Goal: Task Accomplishment & Management: Use online tool/utility

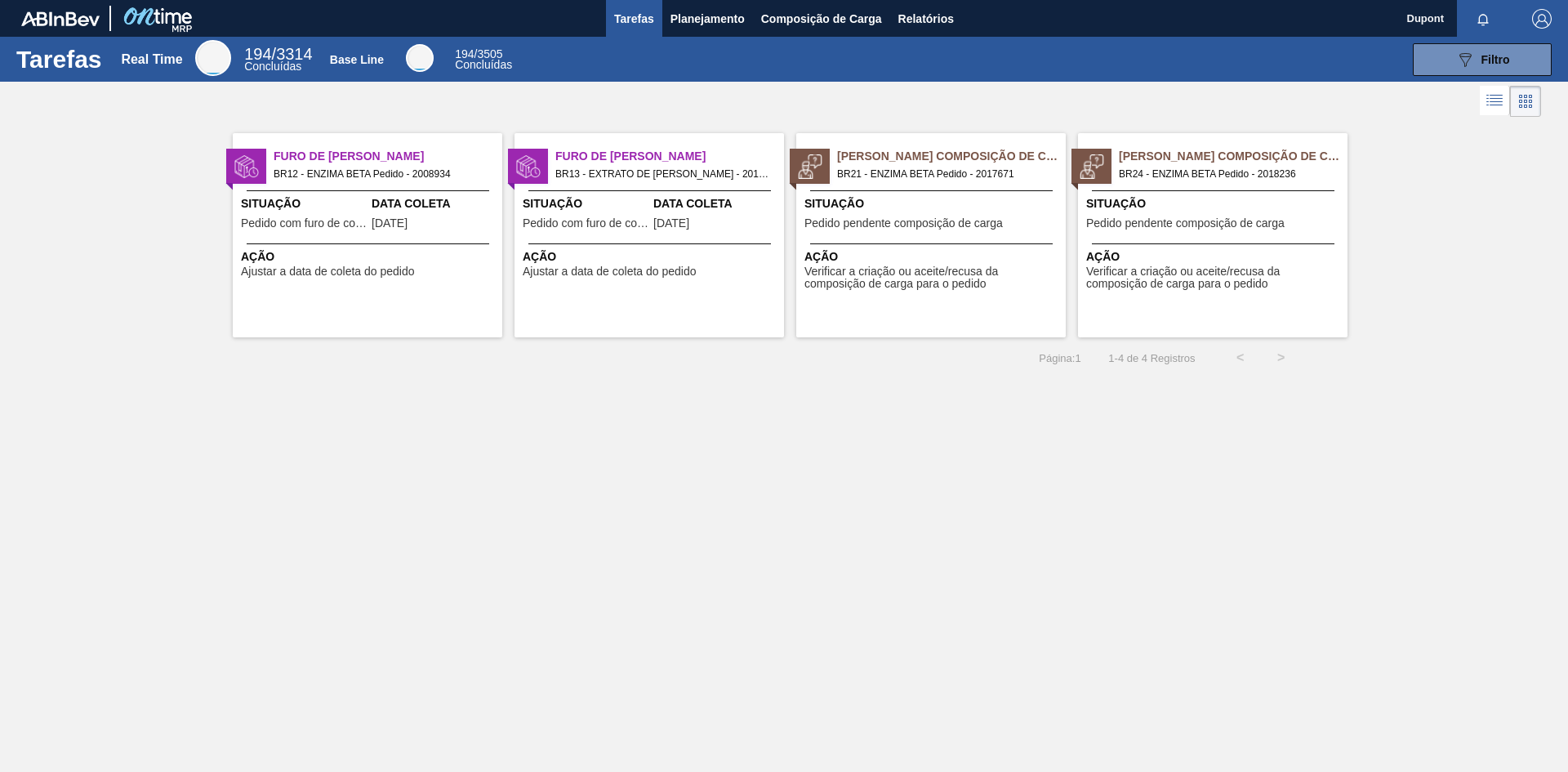
click at [917, 258] on span "Ação" at bounding box center [934, 256] width 258 height 17
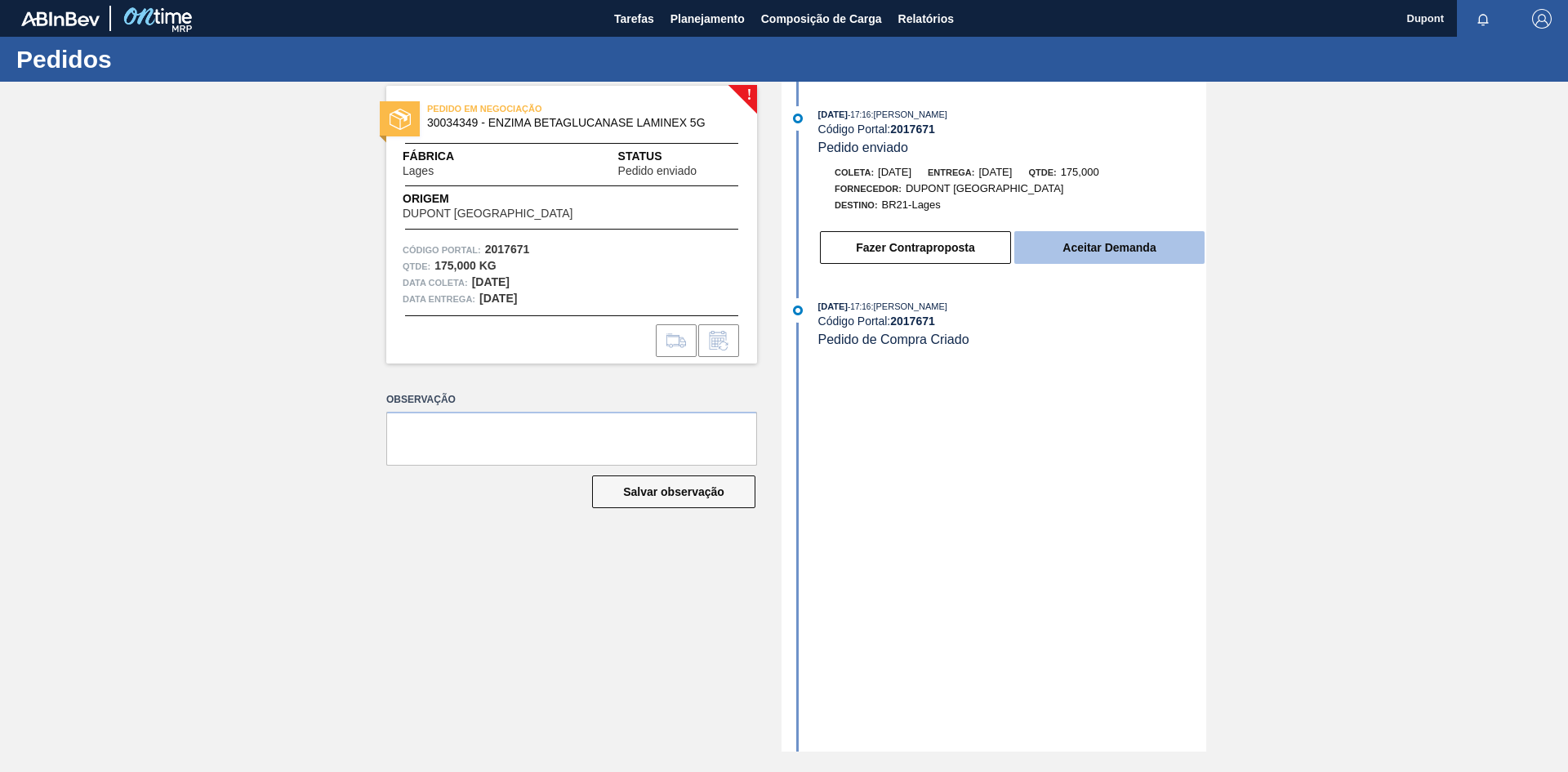
click at [1127, 256] on button "Aceitar Demanda" at bounding box center [1110, 247] width 190 height 33
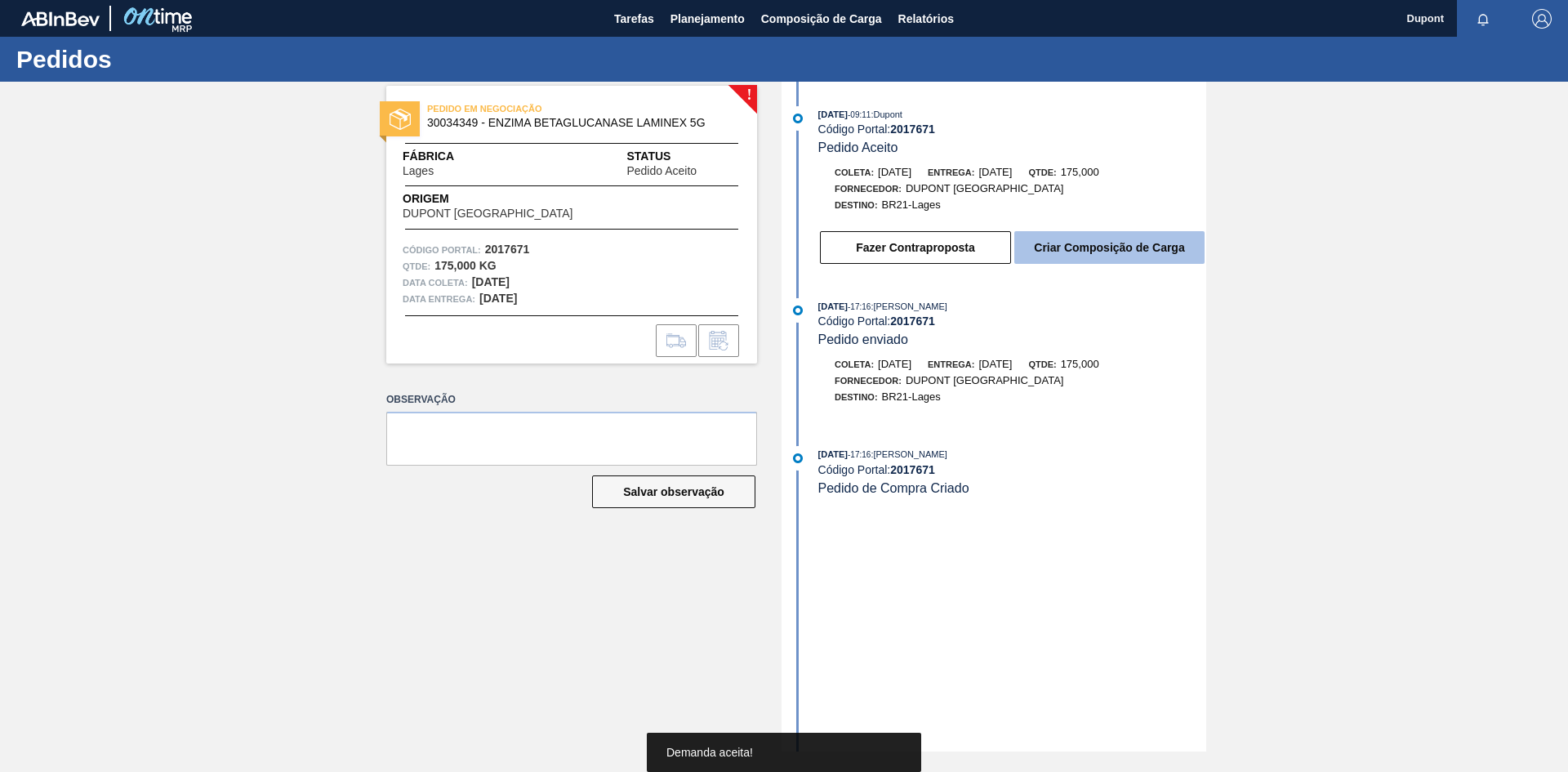
click at [1132, 239] on button "Criar Composição de Carga" at bounding box center [1110, 247] width 190 height 33
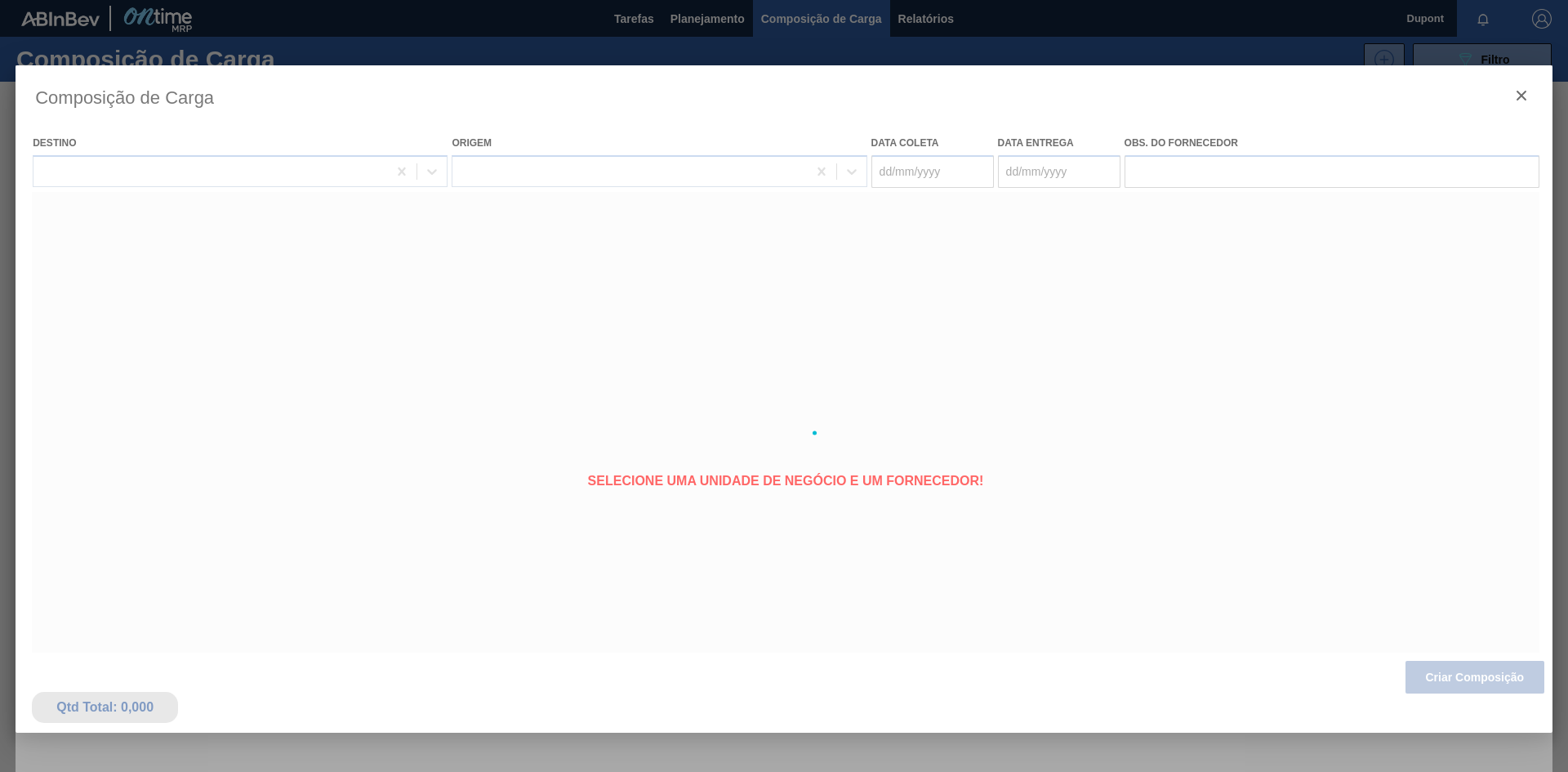
type coleta "[DATE]"
type entrega "[DATE]"
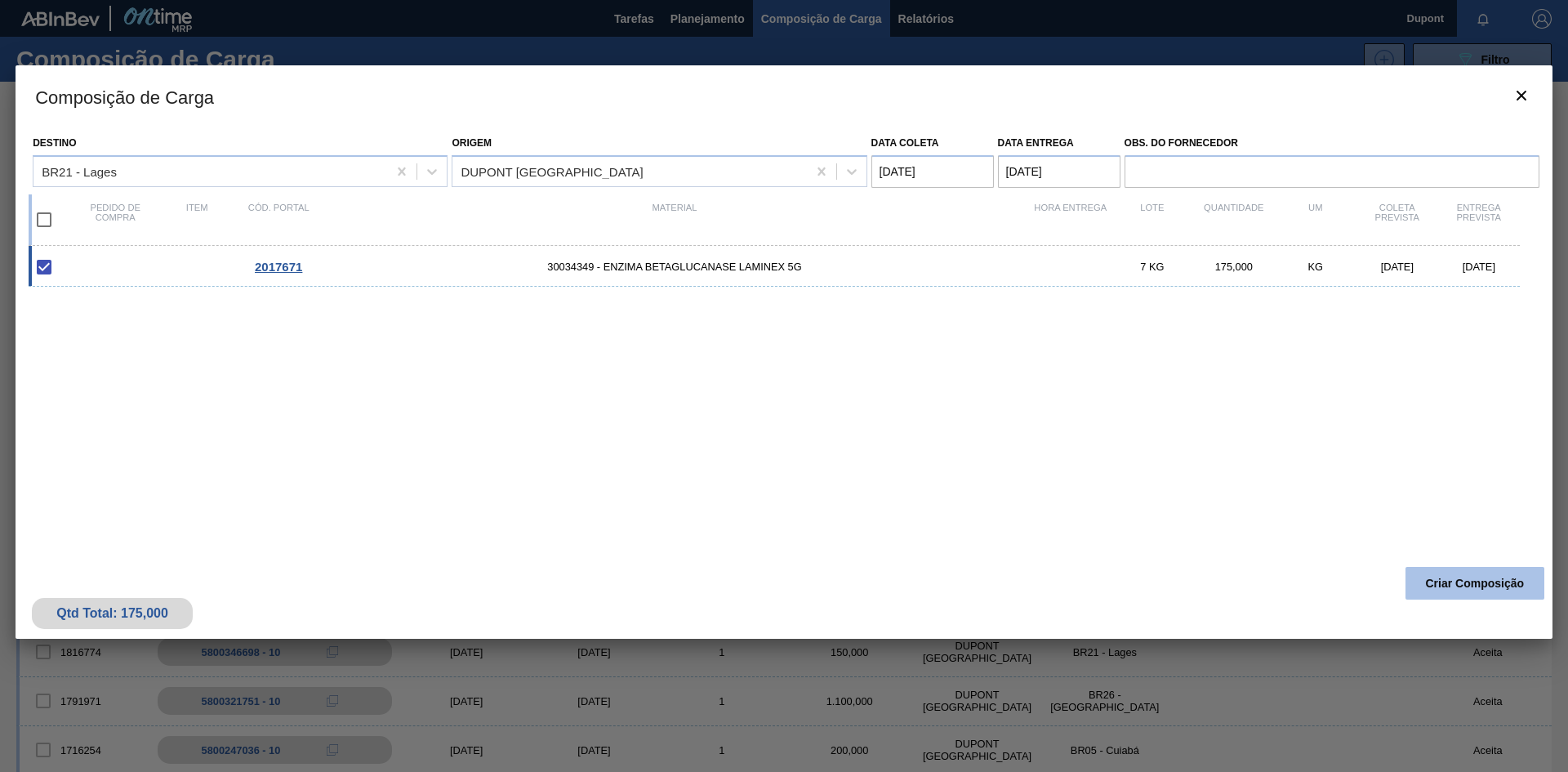
click at [1482, 587] on button "Criar Composição" at bounding box center [1475, 583] width 139 height 33
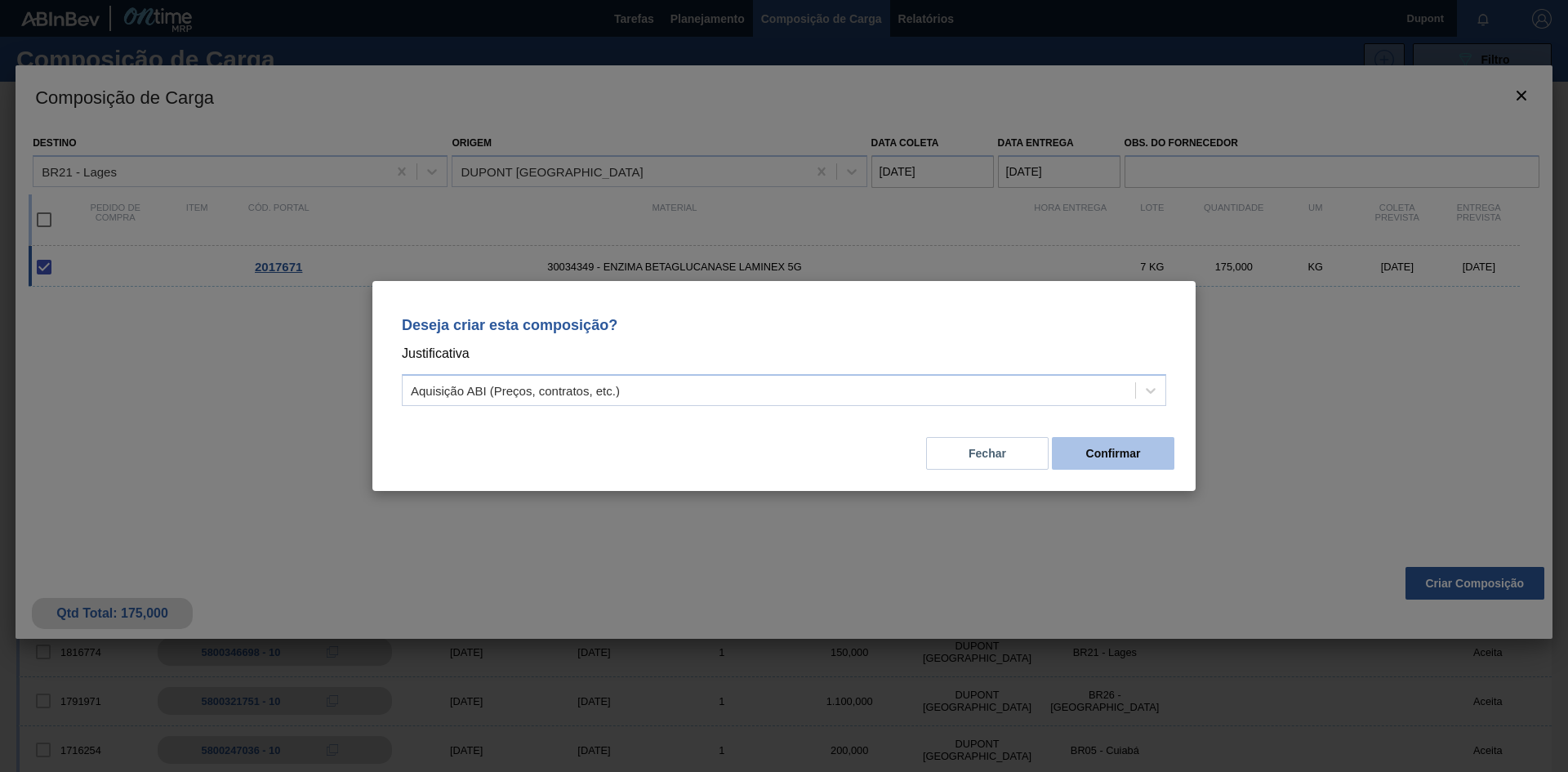
click at [1097, 461] on button "Confirmar" at bounding box center [1113, 453] width 123 height 33
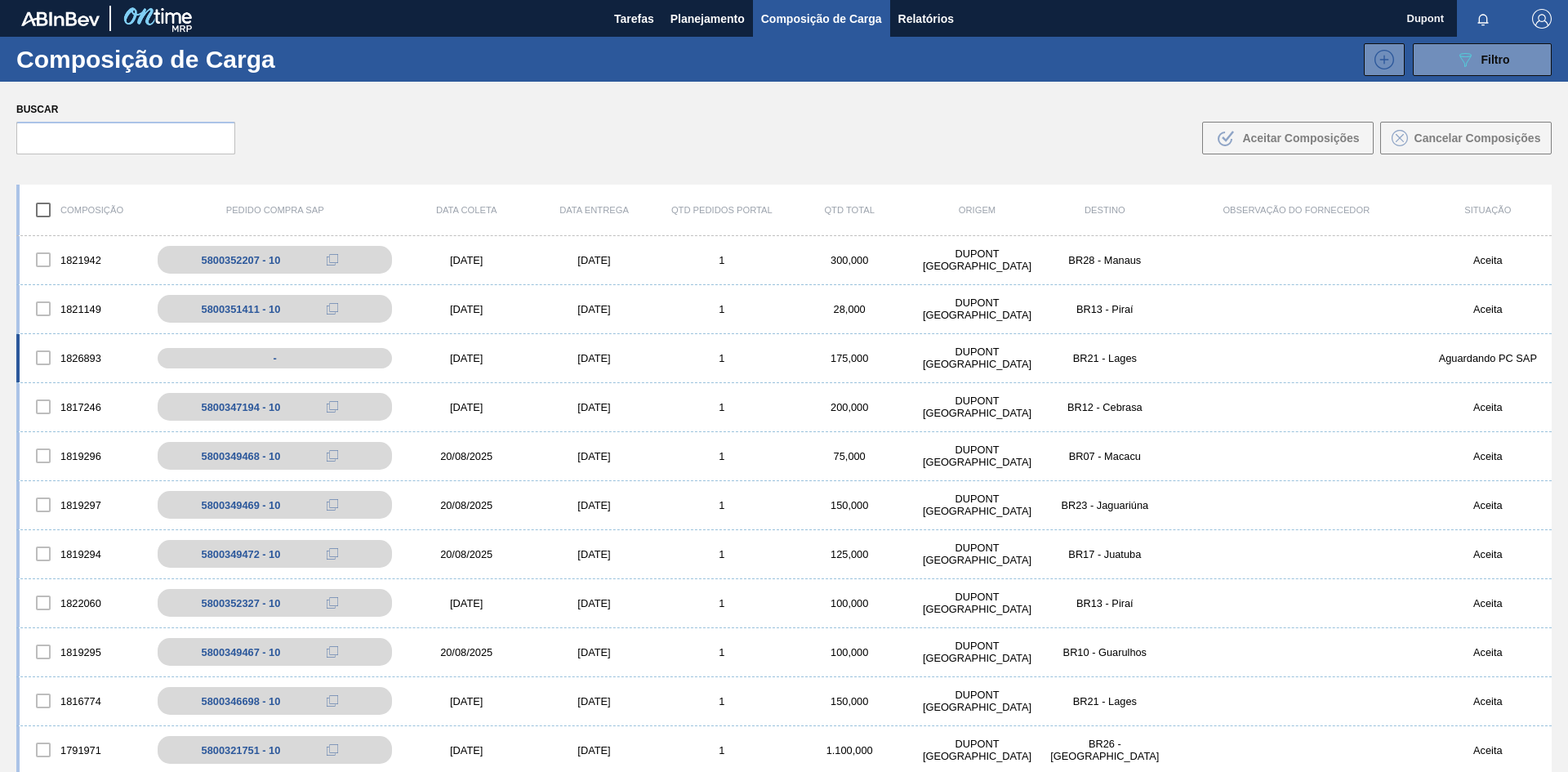
click at [473, 360] on div "[DATE]" at bounding box center [466, 358] width 127 height 12
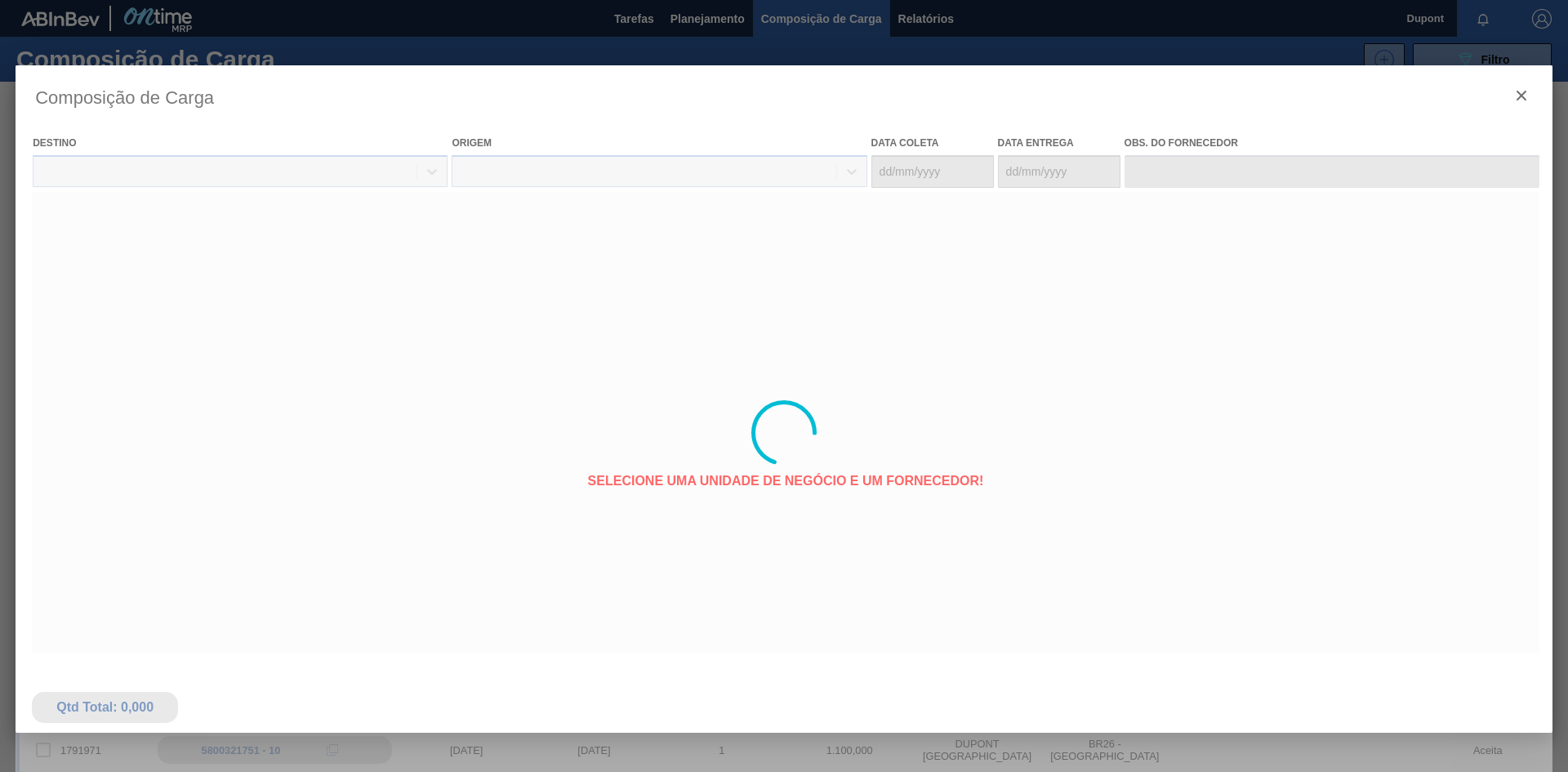
type coleta "[DATE]"
type entrega "[DATE]"
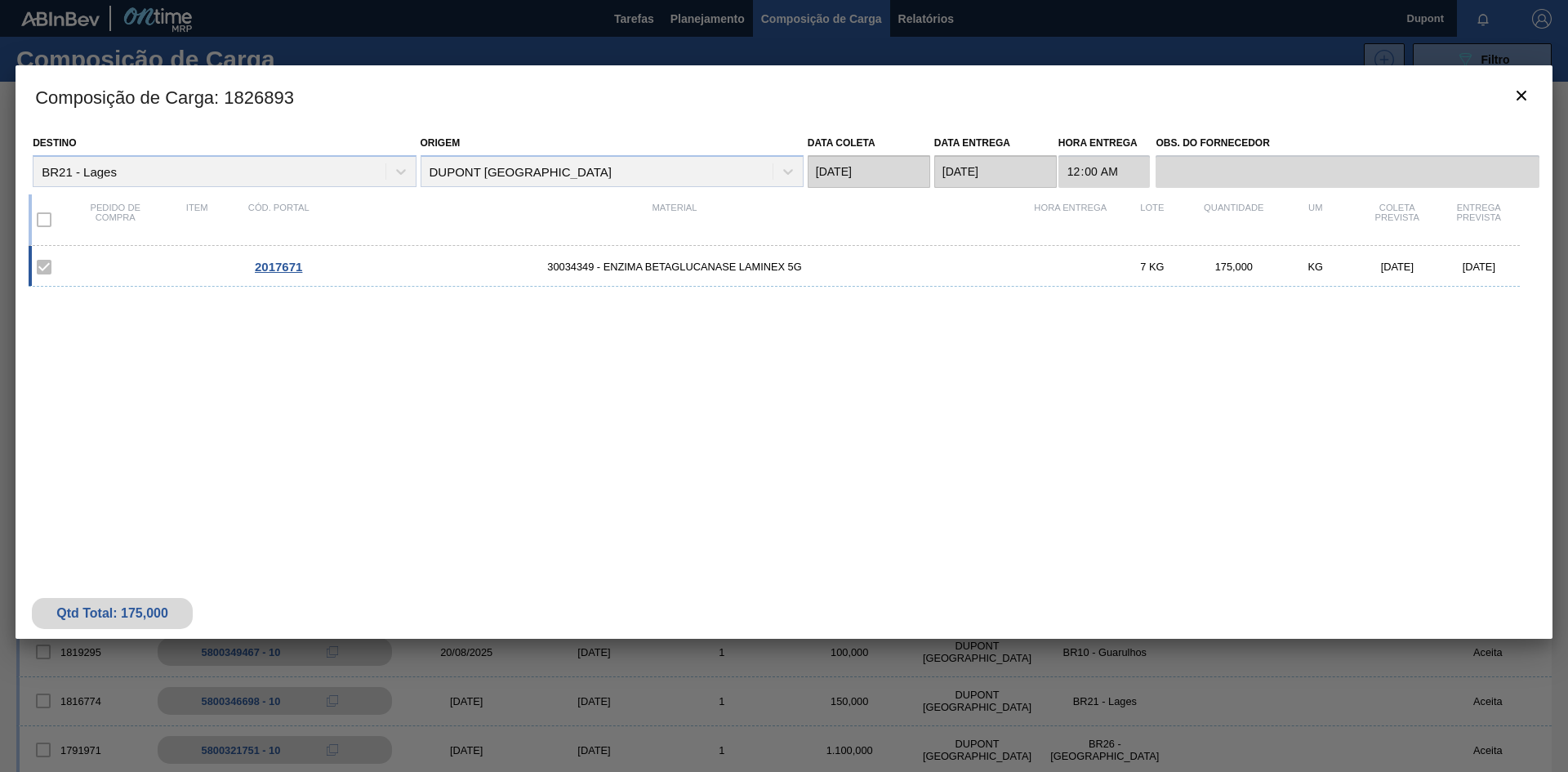
click at [263, 264] on span "2017671" at bounding box center [278, 267] width 47 height 14
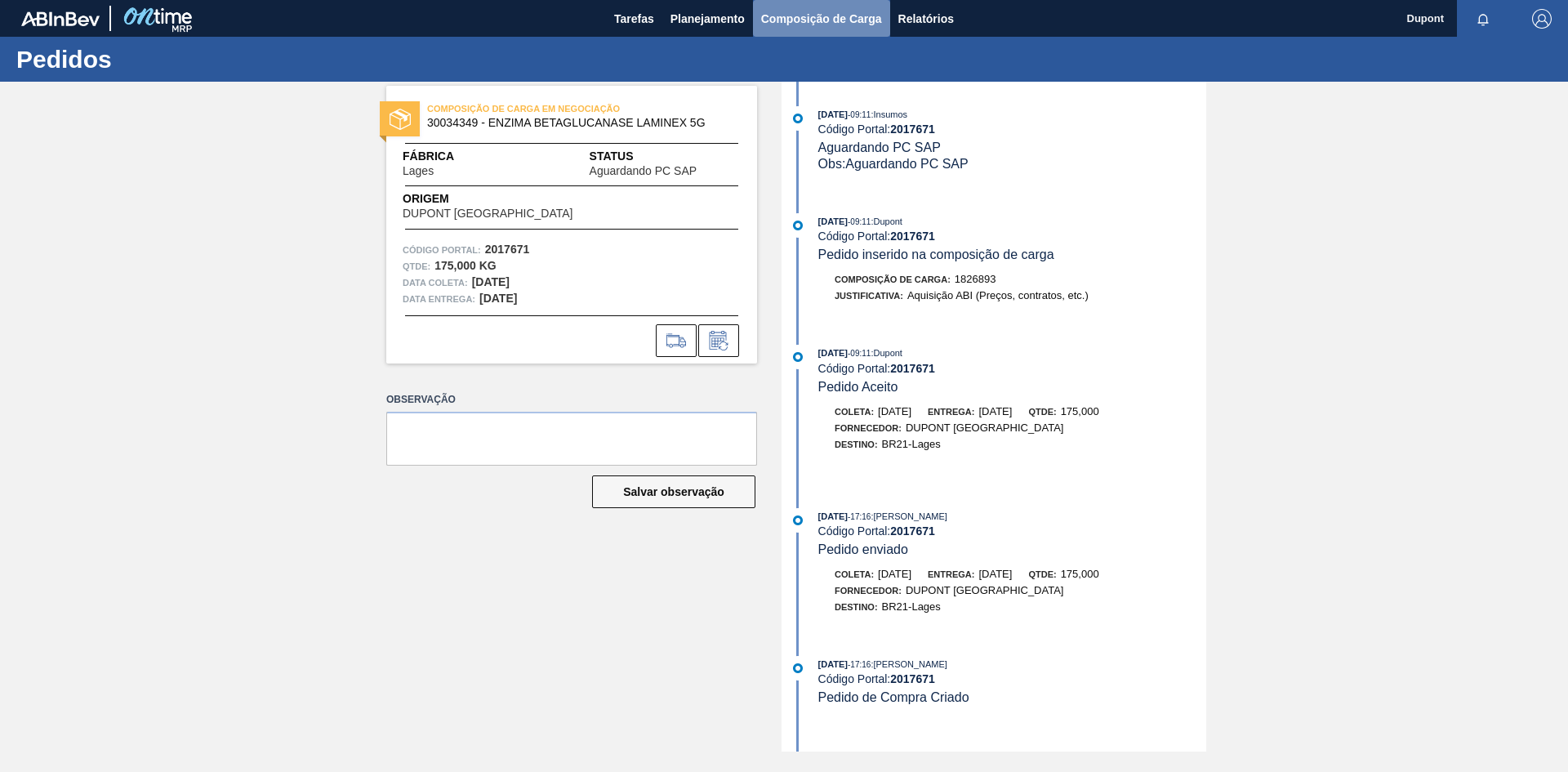
click at [813, 14] on span "Composição de Carga" at bounding box center [822, 19] width 121 height 20
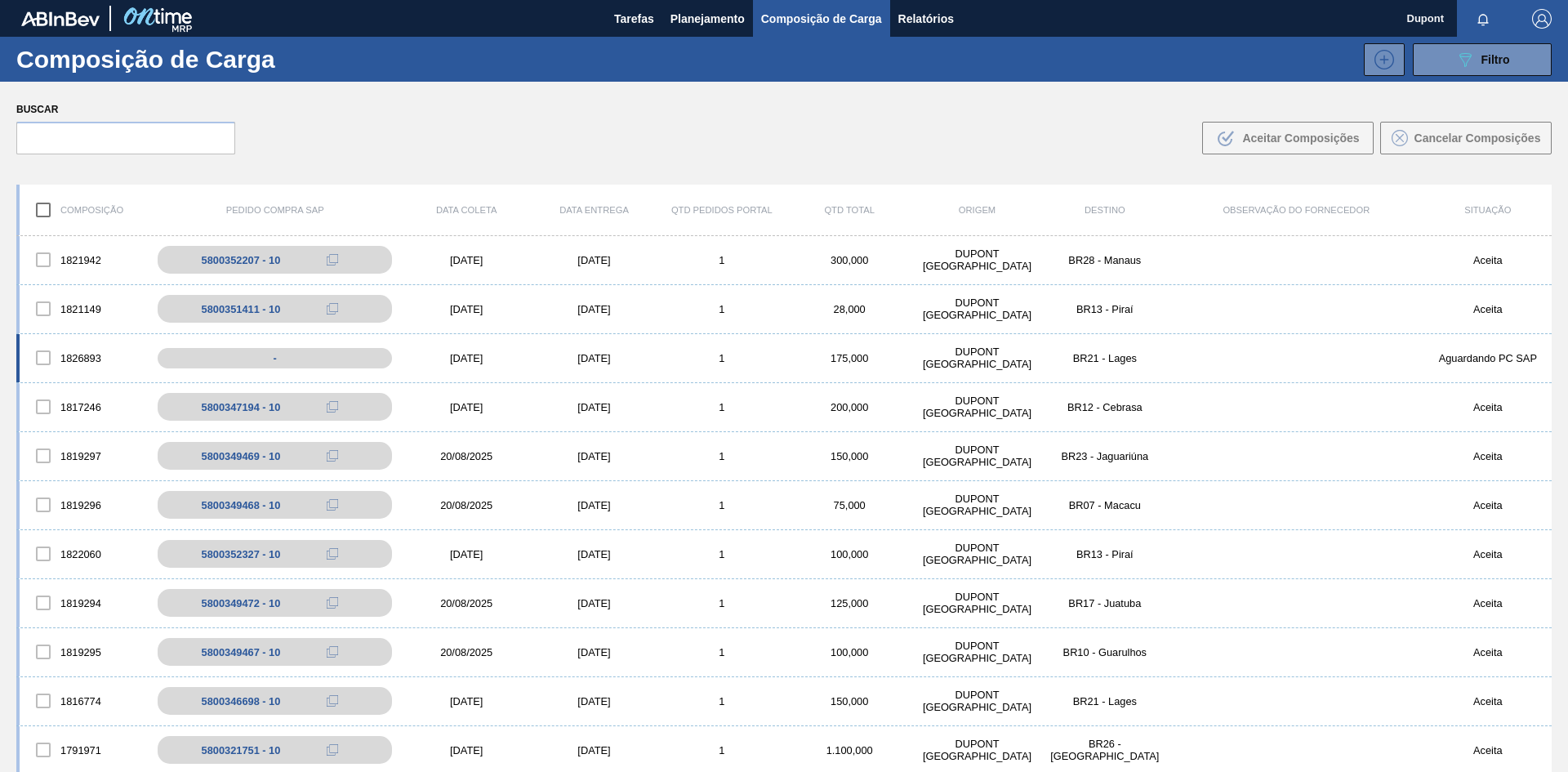
click at [485, 356] on div "[DATE]" at bounding box center [466, 358] width 127 height 12
click at [366, 354] on div "-" at bounding box center [287, 358] width 267 height 28
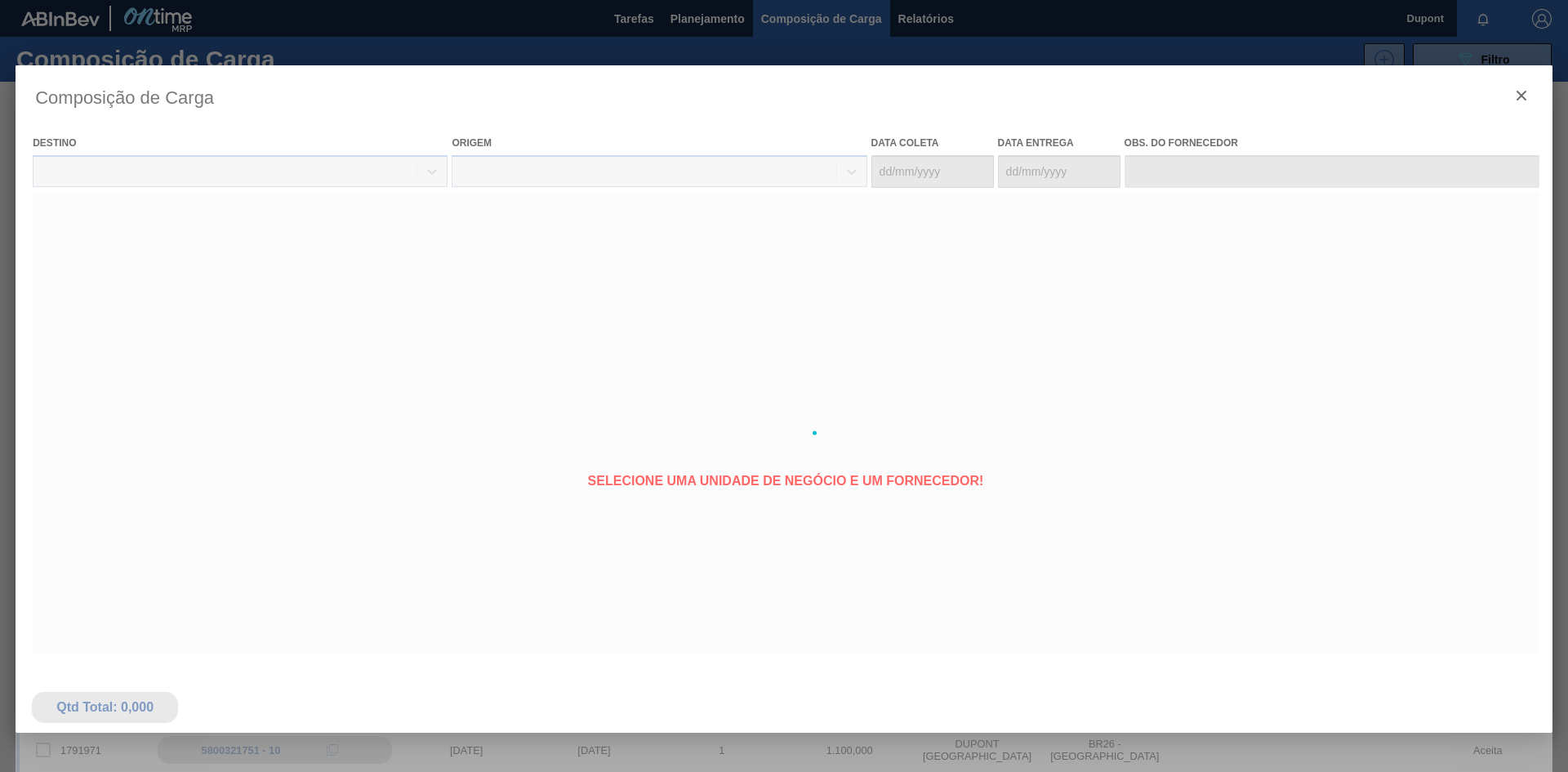
type coleta "[DATE]"
type entrega "[DATE]"
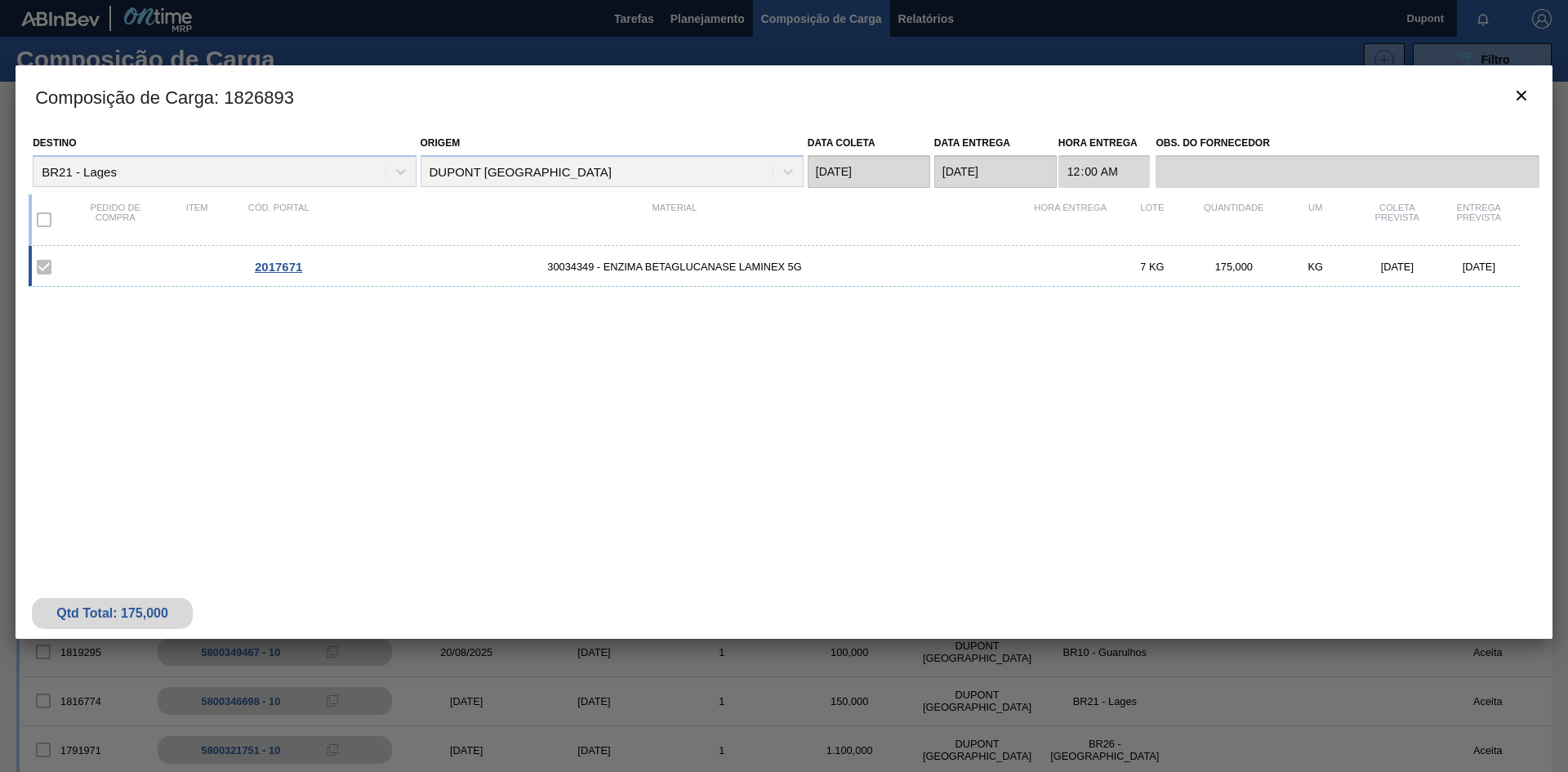
click at [282, 264] on span "2017671" at bounding box center [278, 267] width 47 height 14
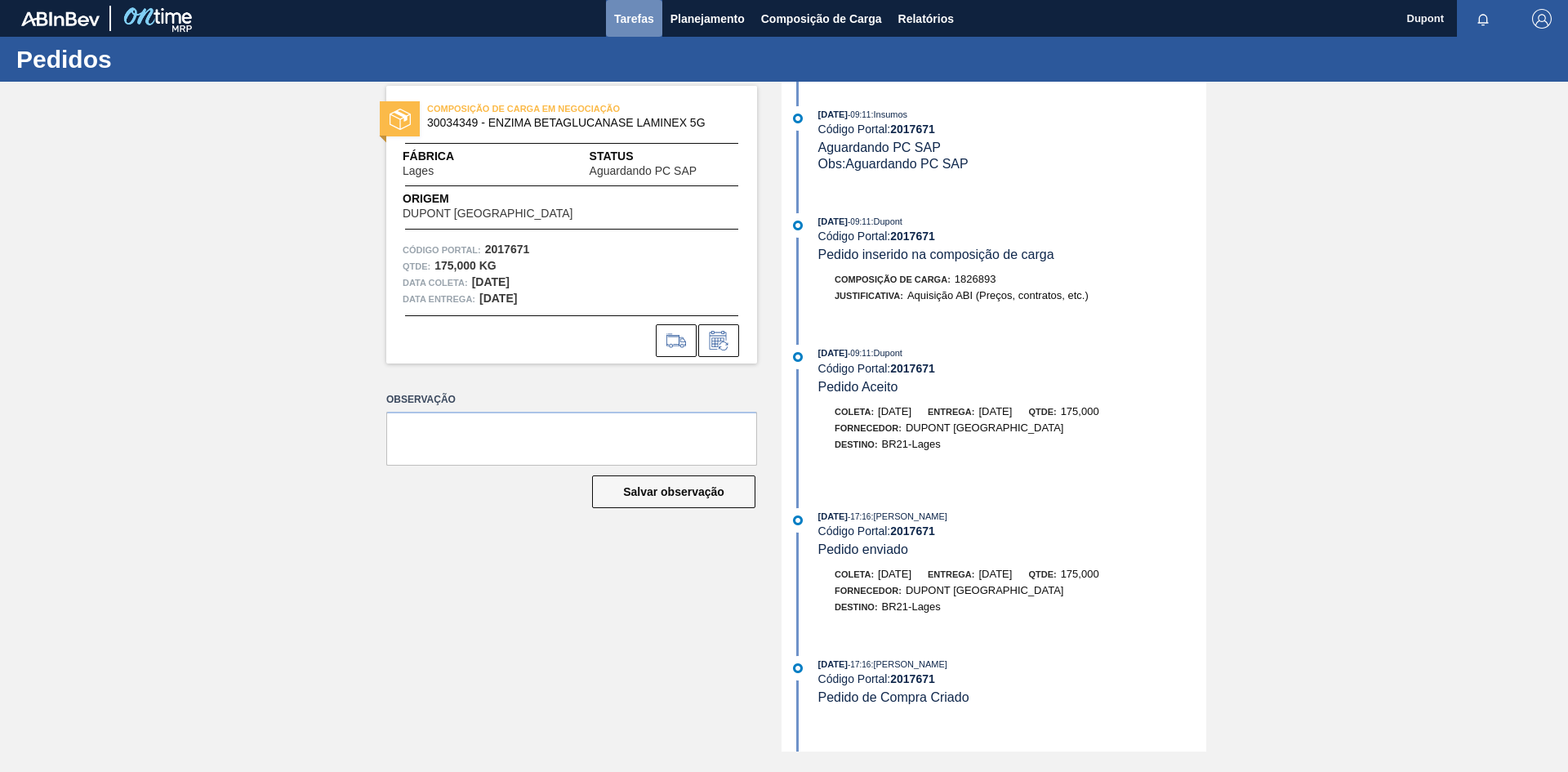
click at [618, 15] on span "Tarefas" at bounding box center [633, 19] width 40 height 20
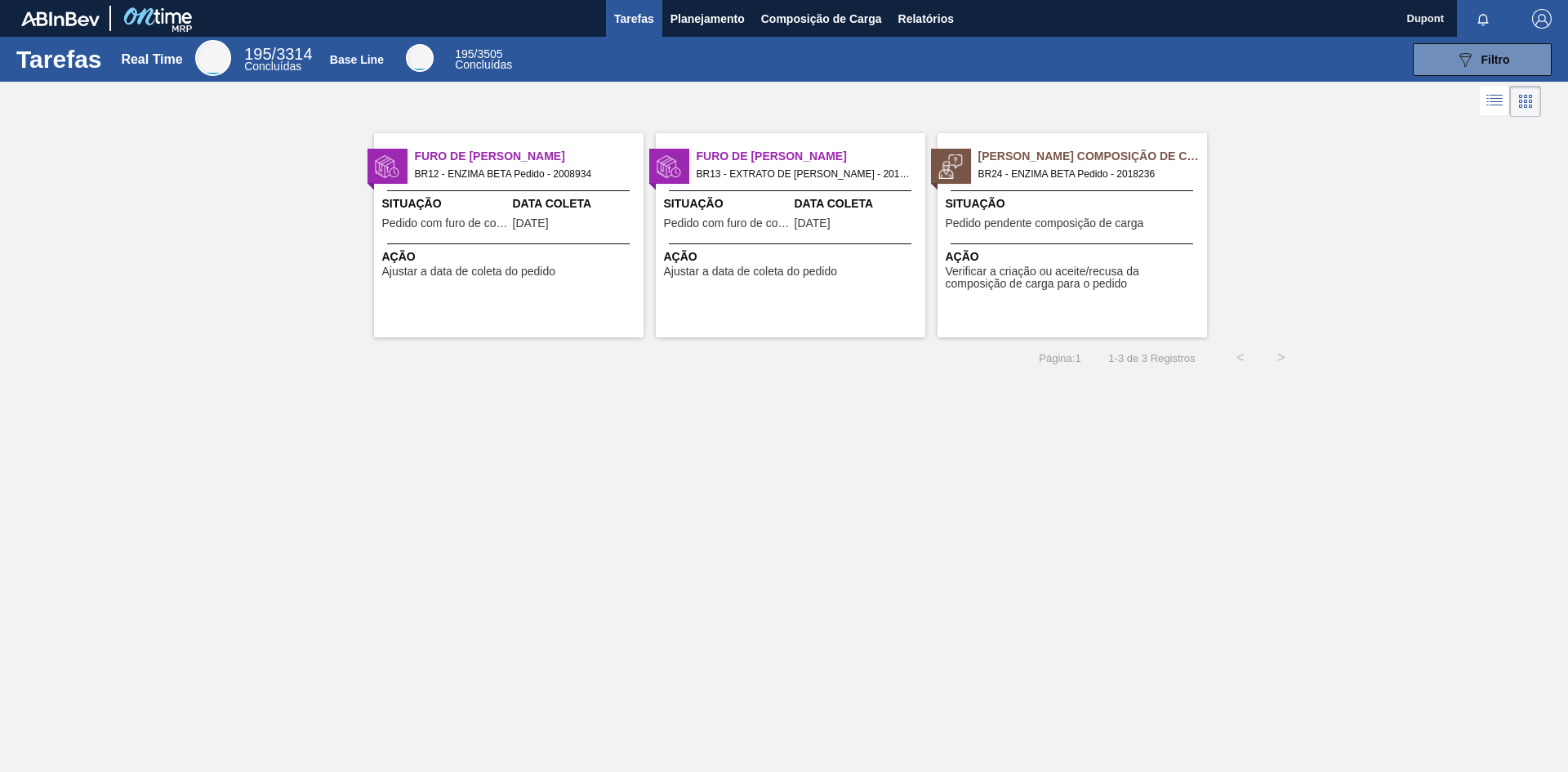
click at [1047, 234] on div "Situação Pedido pendente composição de carga" at bounding box center [1075, 215] width 258 height 40
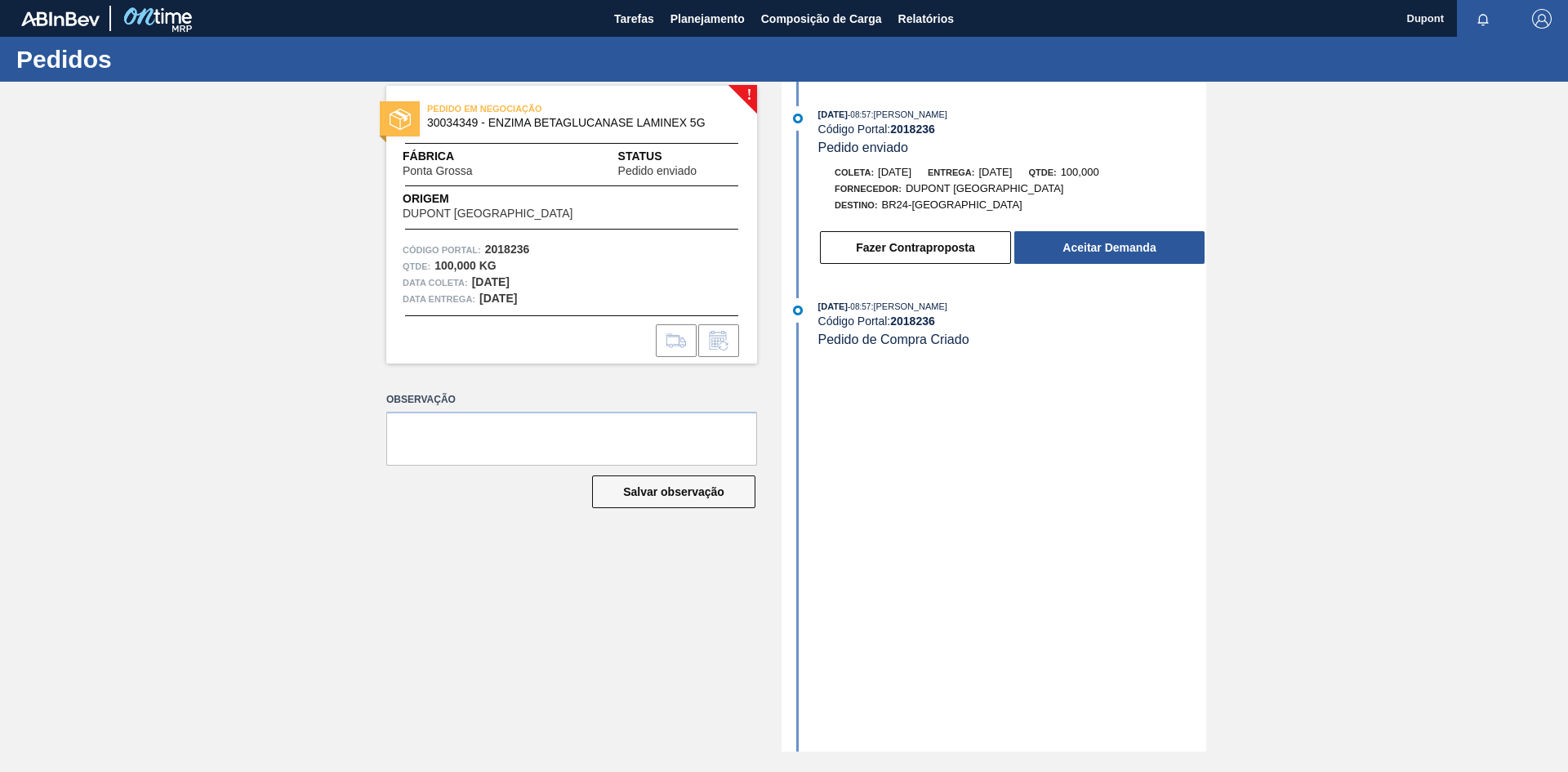
drag, startPoint x: 1154, startPoint y: 244, endPoint x: 1567, endPoint y: 581, distance: 533.0
click at [1567, 581] on div "! PEDIDO EM NEGOCIAÇÃO 30034349 - ENZIMA BETAGLUCANASE LAMINEX 5G Fábrica Ponta…" at bounding box center [784, 417] width 1568 height 670
click at [1142, 256] on button "Aceitar Demanda" at bounding box center [1110, 247] width 190 height 33
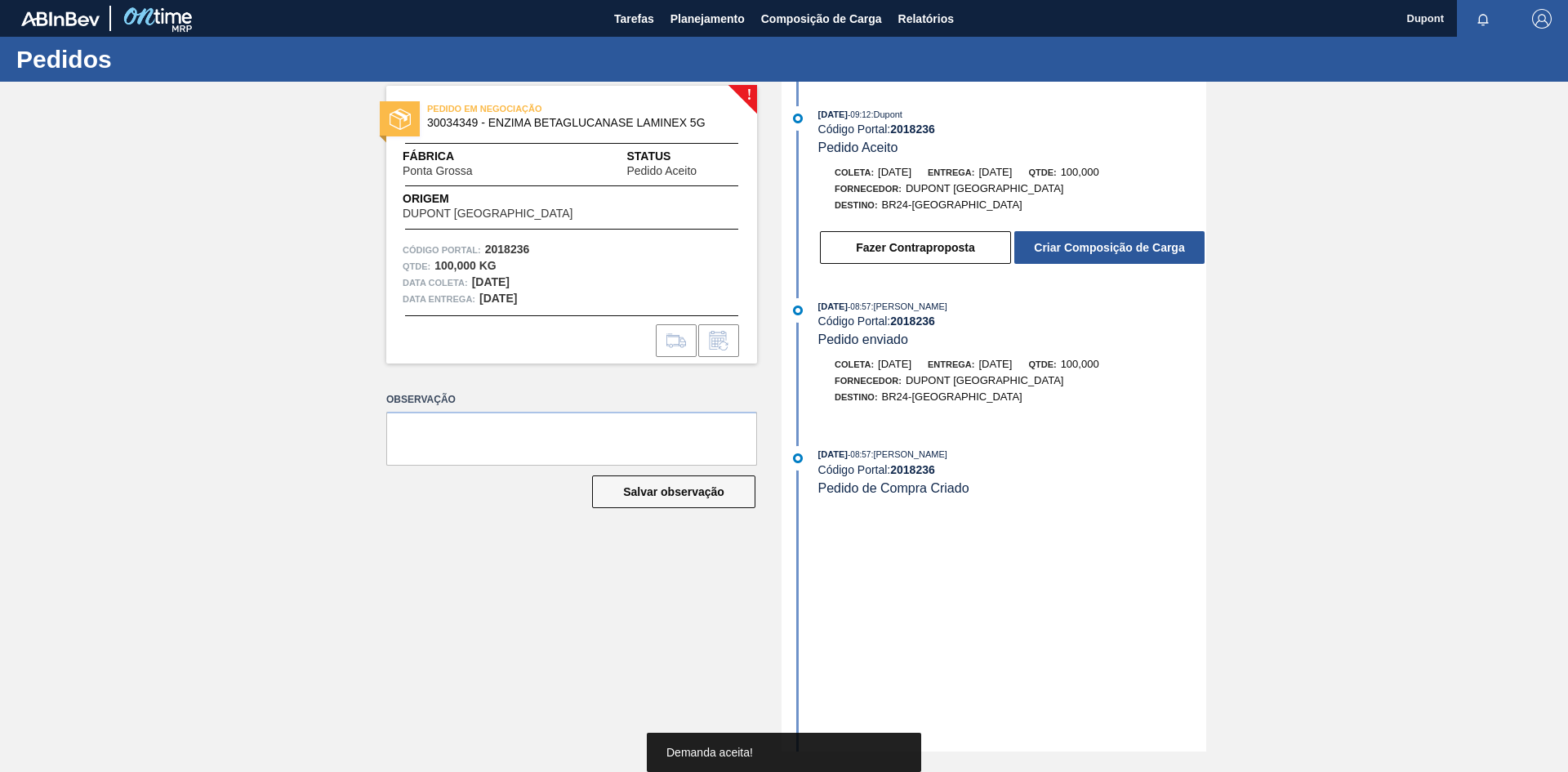
click at [1142, 256] on button "Criar Composição de Carga" at bounding box center [1110, 247] width 190 height 33
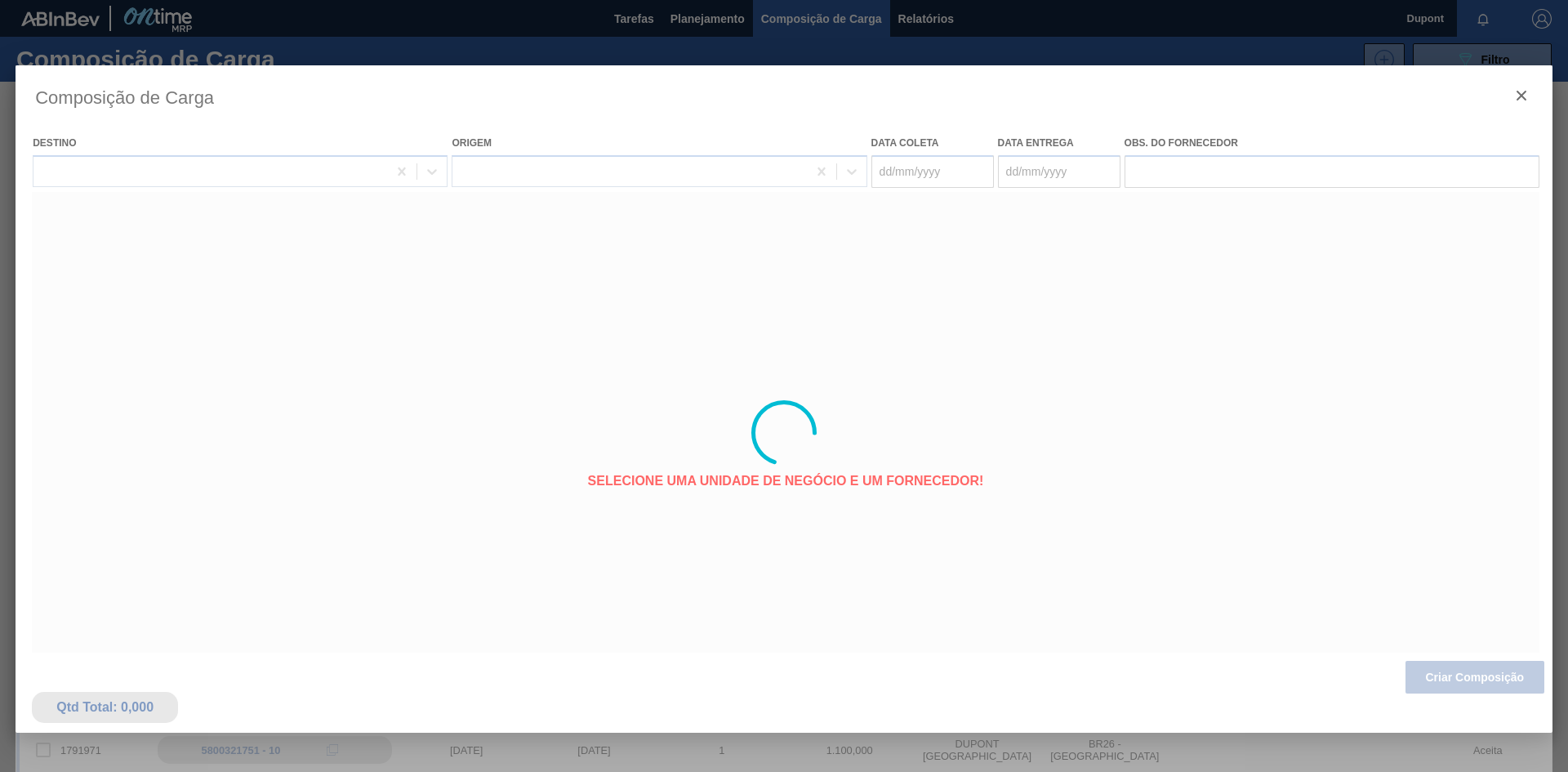
type coleta "[DATE]"
type entrega "[DATE]"
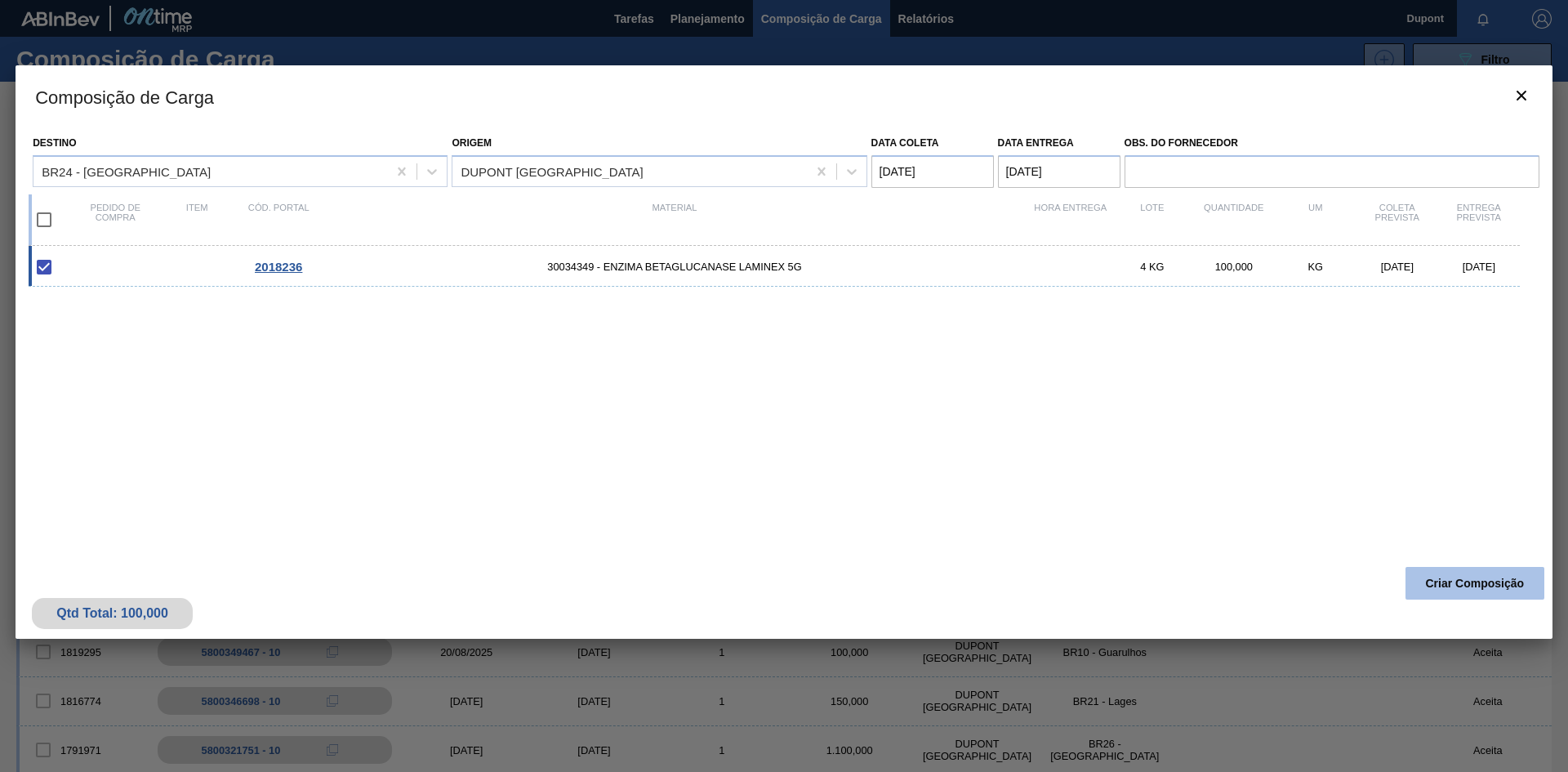
click at [1453, 577] on button "Criar Composição" at bounding box center [1475, 583] width 139 height 33
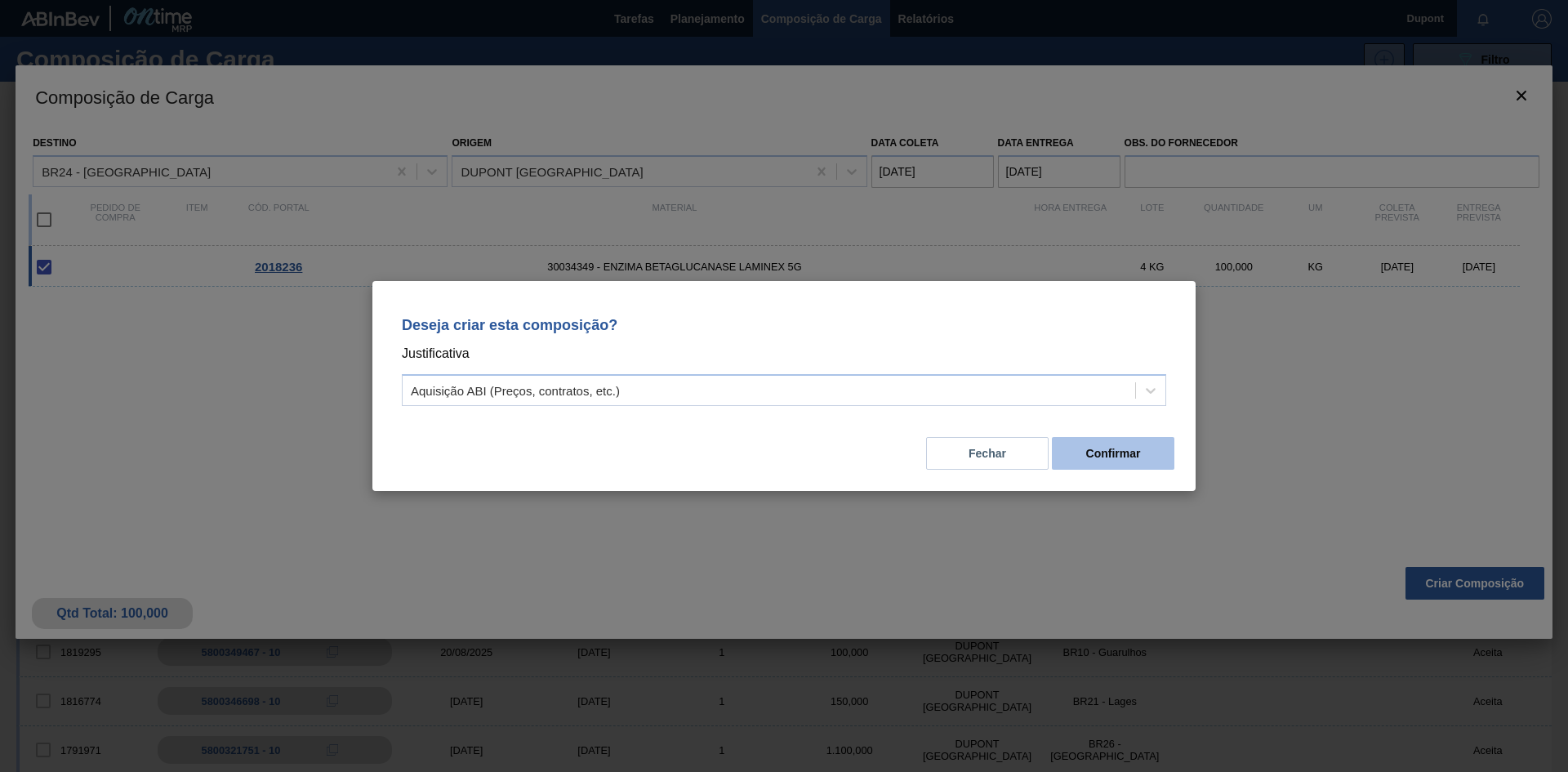
click at [1139, 447] on button "Confirmar" at bounding box center [1113, 453] width 123 height 33
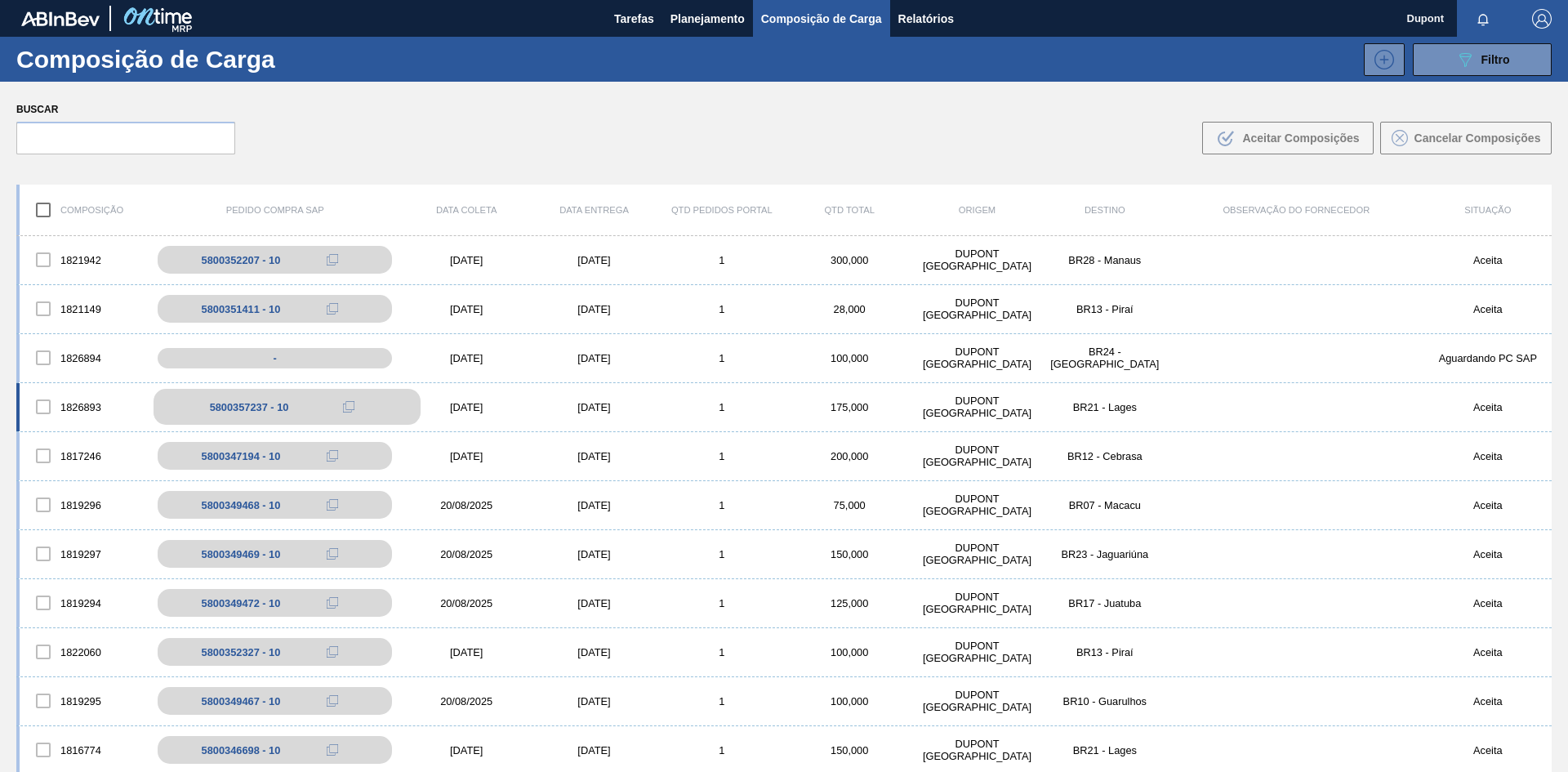
click at [371, 412] on div "5800357237 - 10" at bounding box center [287, 407] width 267 height 36
click at [450, 405] on div "[DATE]" at bounding box center [466, 407] width 127 height 12
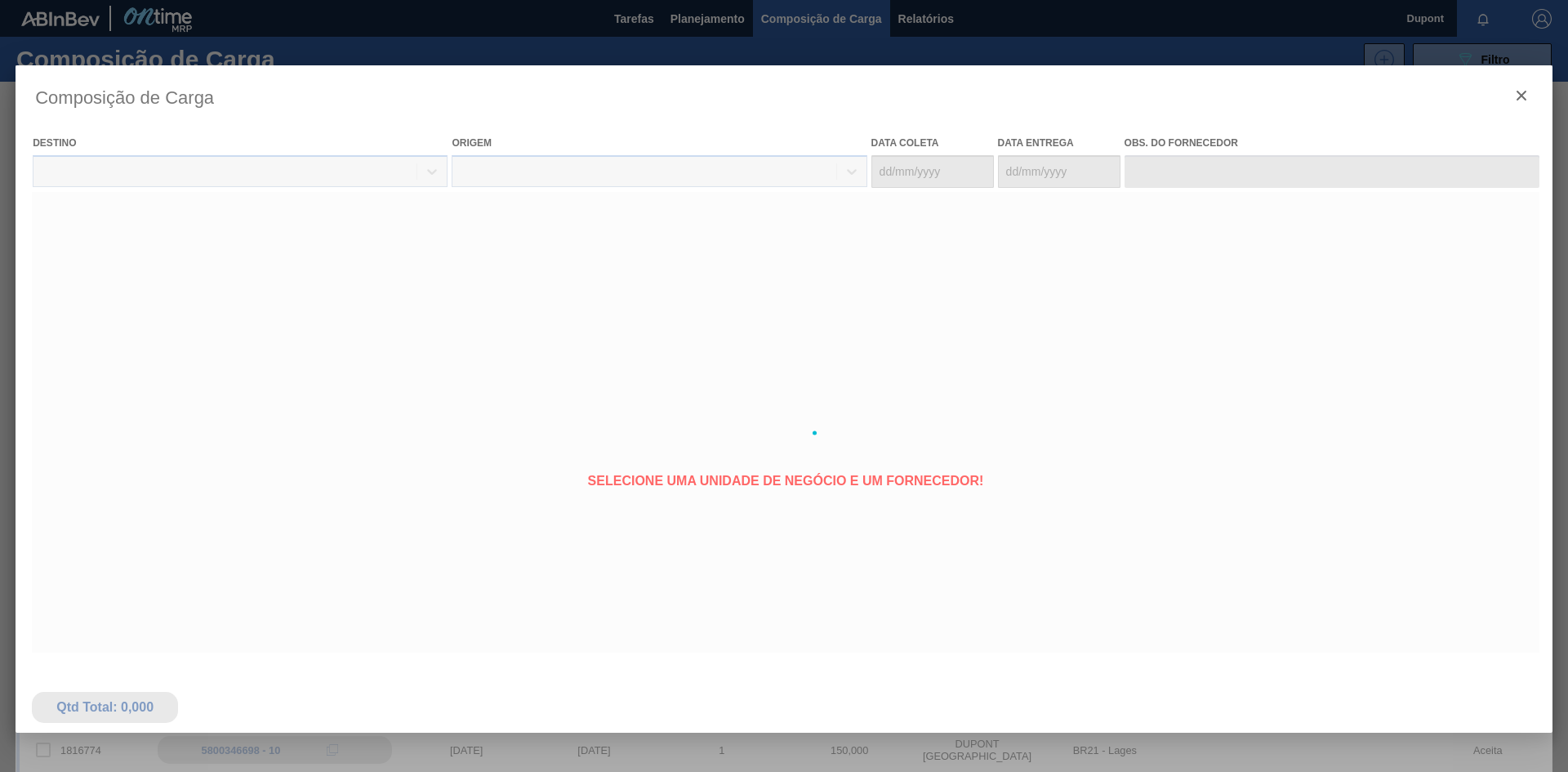
type coleta "[DATE]"
type entrega "[DATE]"
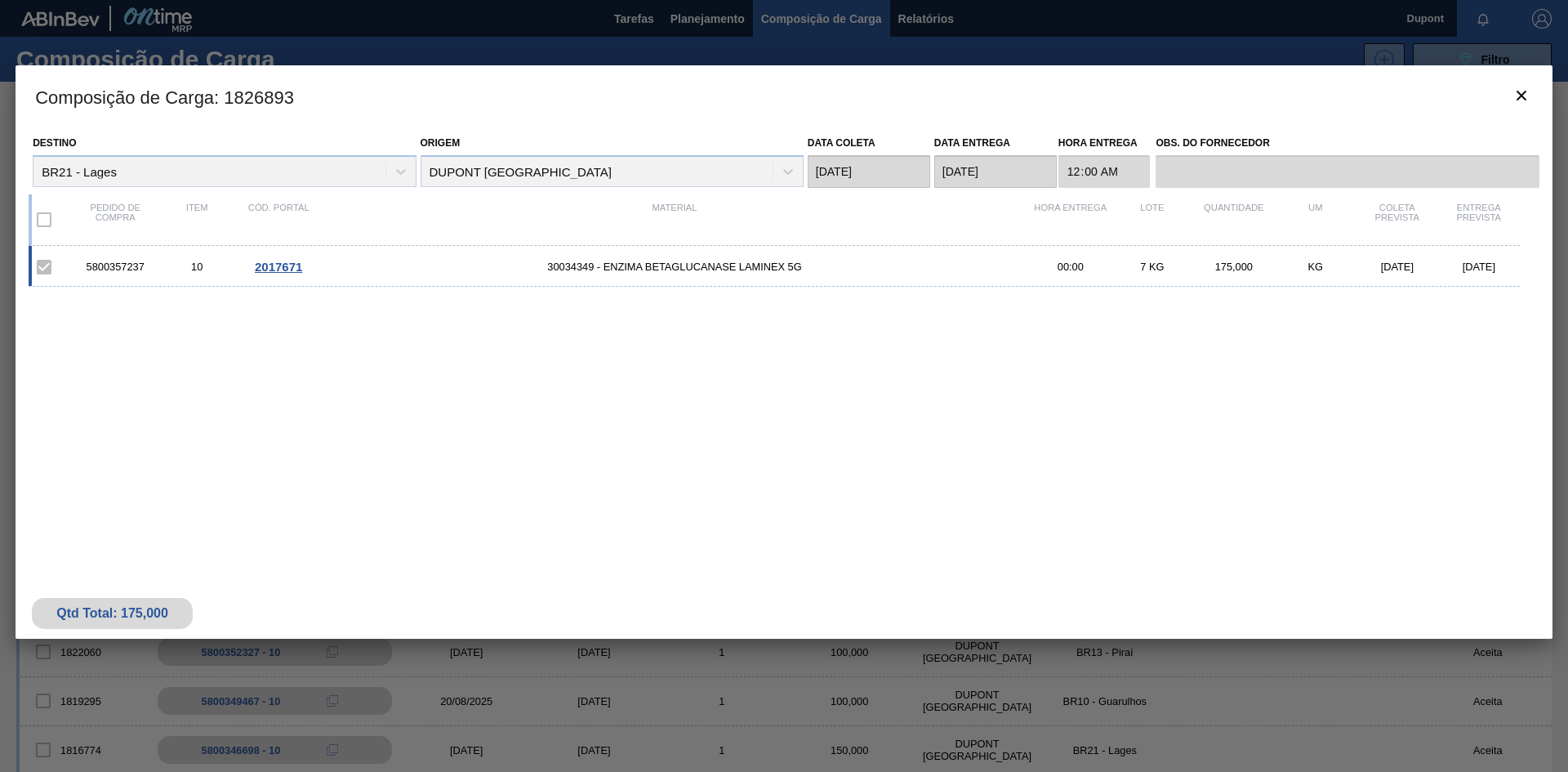
click at [283, 269] on span "2017671" at bounding box center [278, 267] width 47 height 14
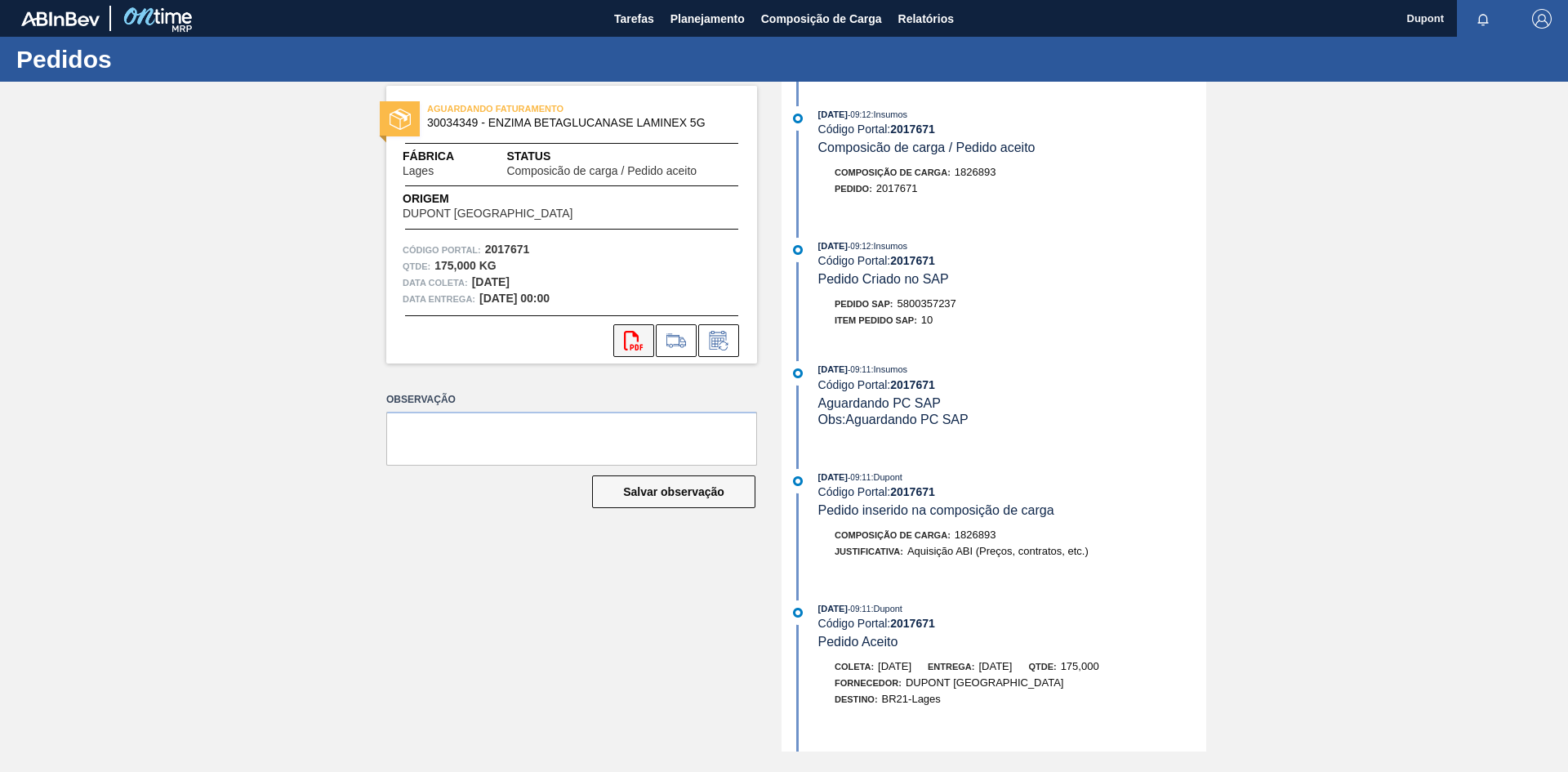
click at [642, 346] on icon "svg{fill:#ff0000}" at bounding box center [633, 340] width 20 height 20
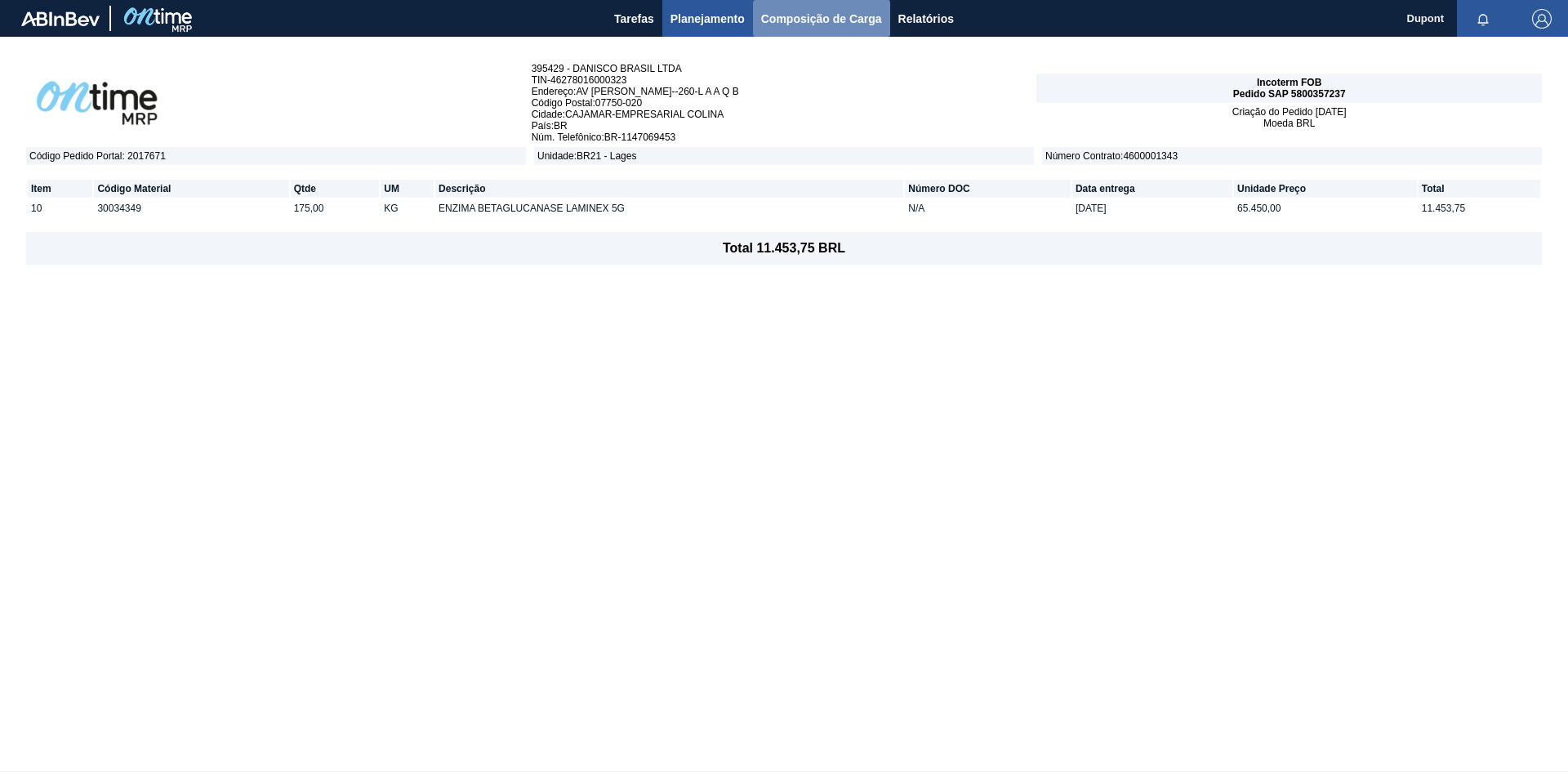
click at [789, 21] on span "Composição de Carga" at bounding box center [822, 19] width 121 height 20
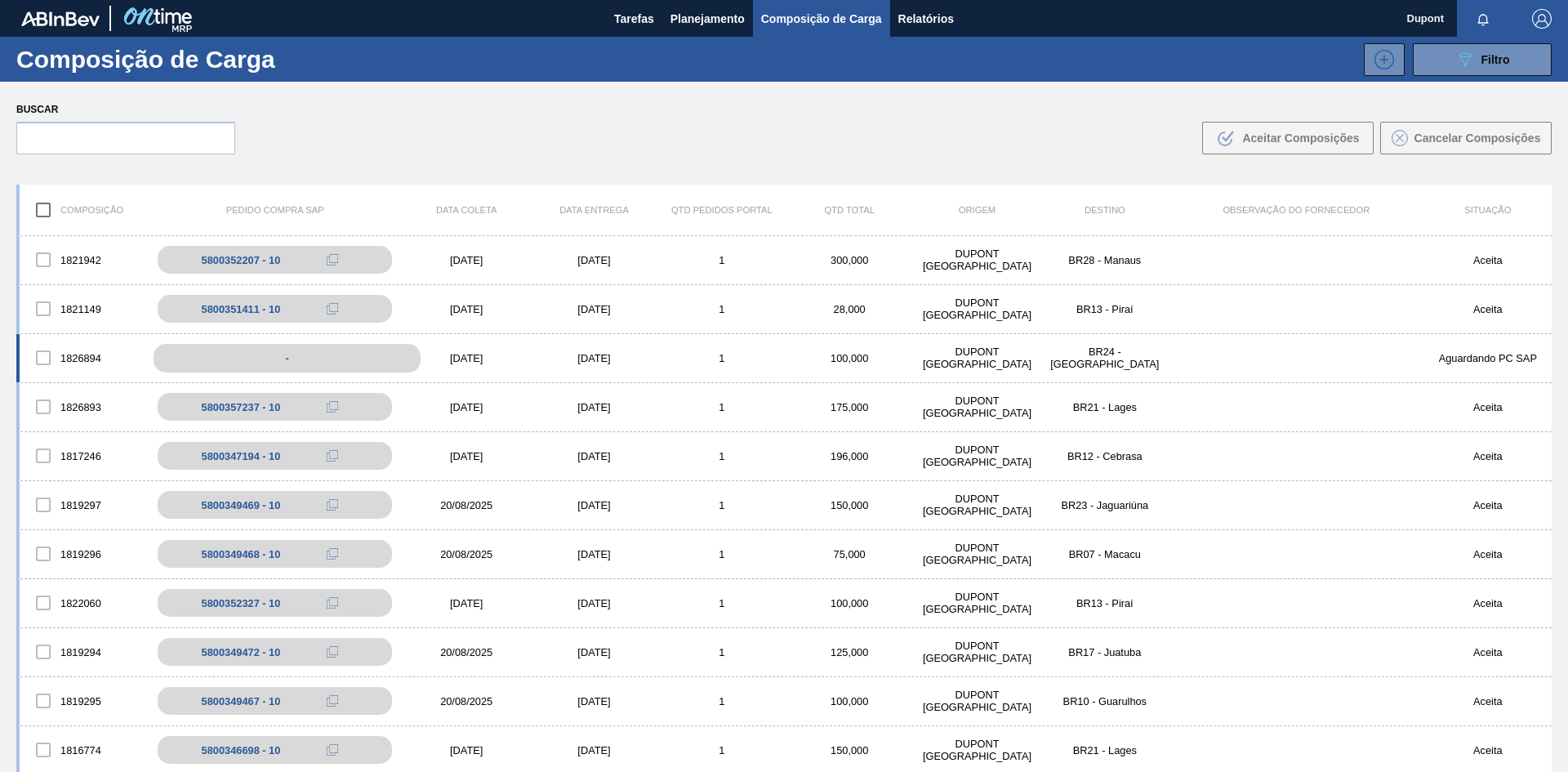
click at [308, 366] on div "-" at bounding box center [287, 358] width 267 height 28
click at [346, 359] on div "-" at bounding box center [287, 358] width 267 height 28
click at [420, 356] on div "[DATE]" at bounding box center [466, 358] width 127 height 12
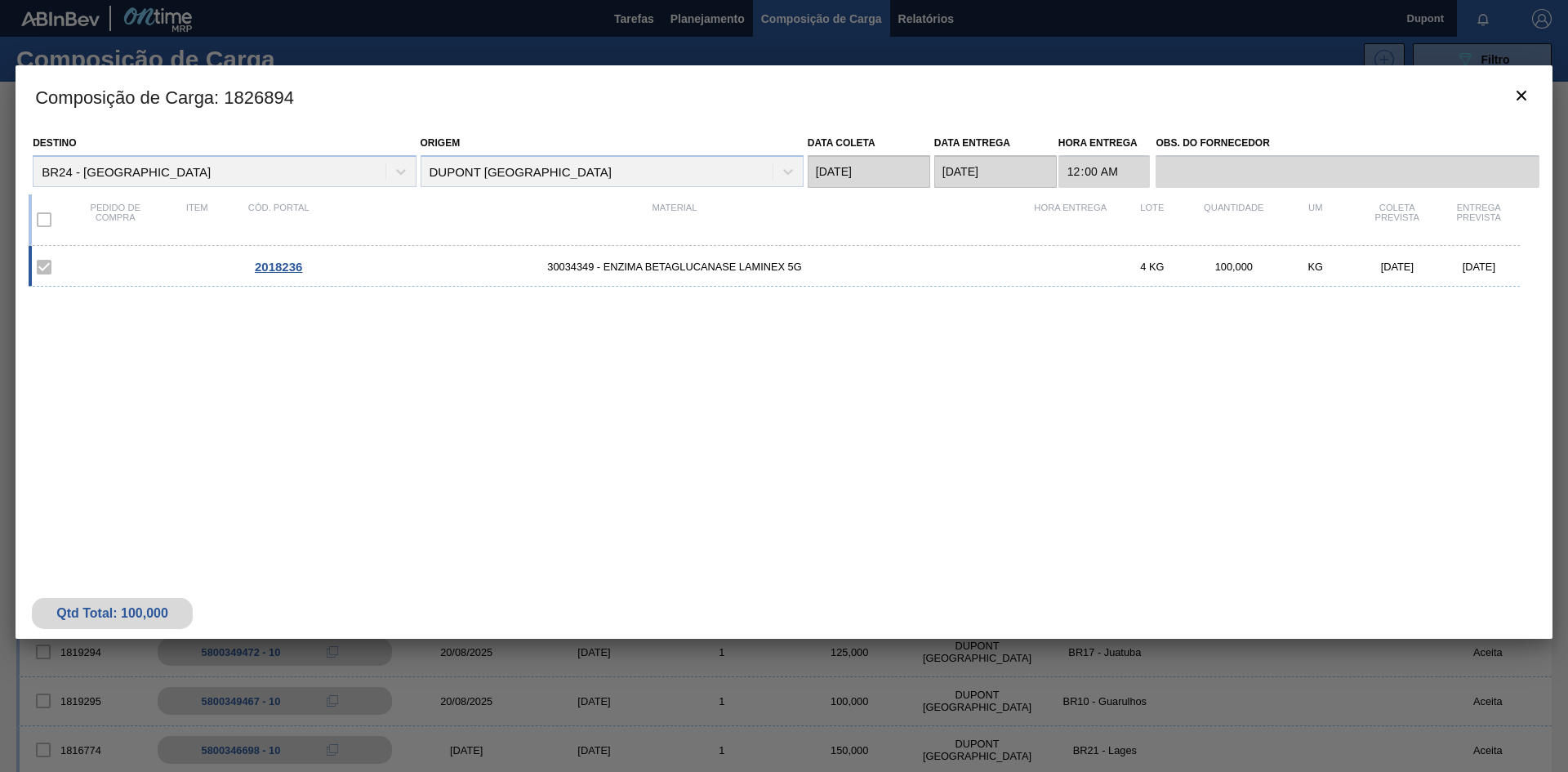
click at [282, 269] on span "2018236" at bounding box center [278, 267] width 47 height 14
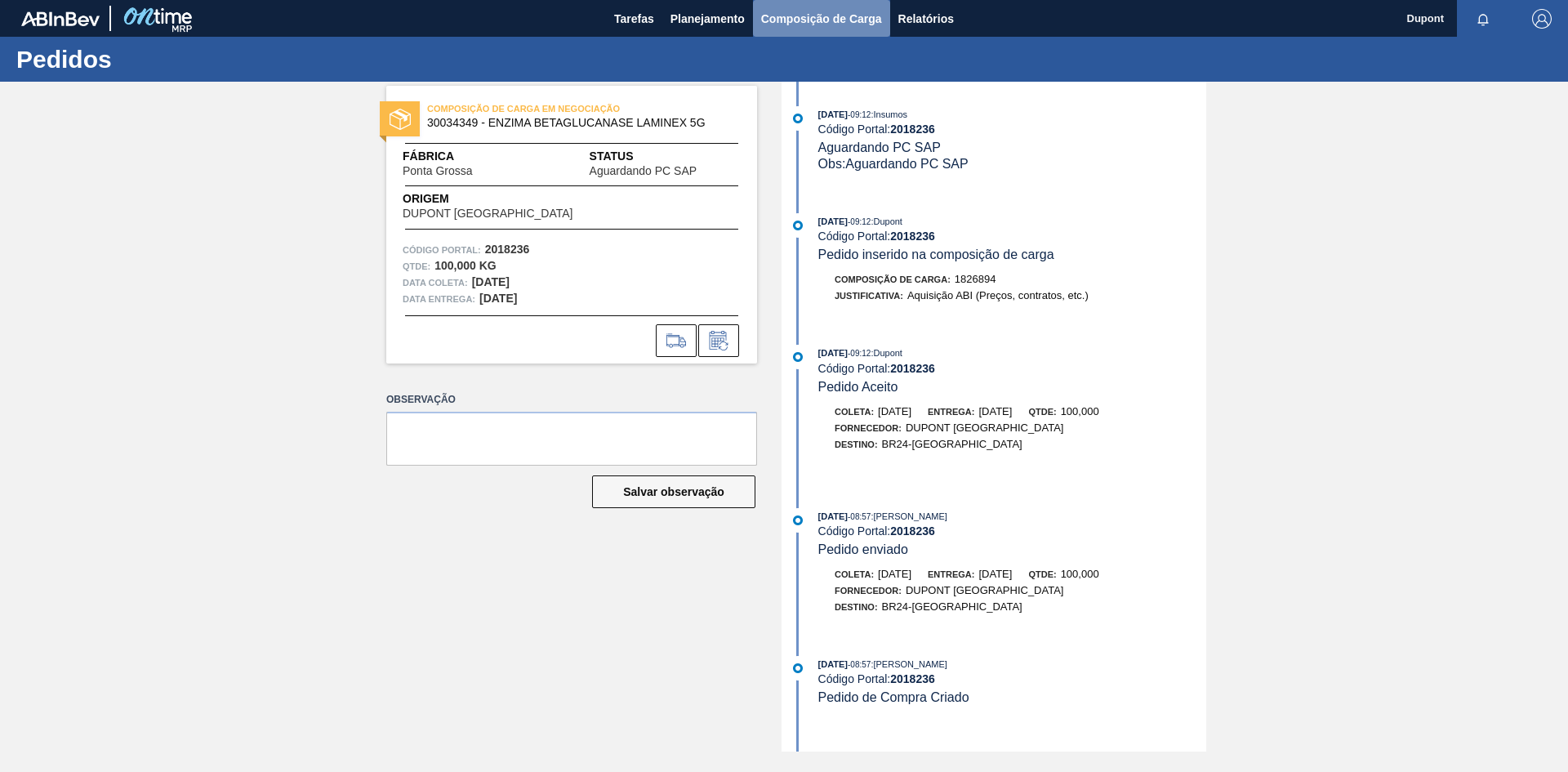
click at [800, 26] on span "Composição de Carga" at bounding box center [822, 19] width 121 height 20
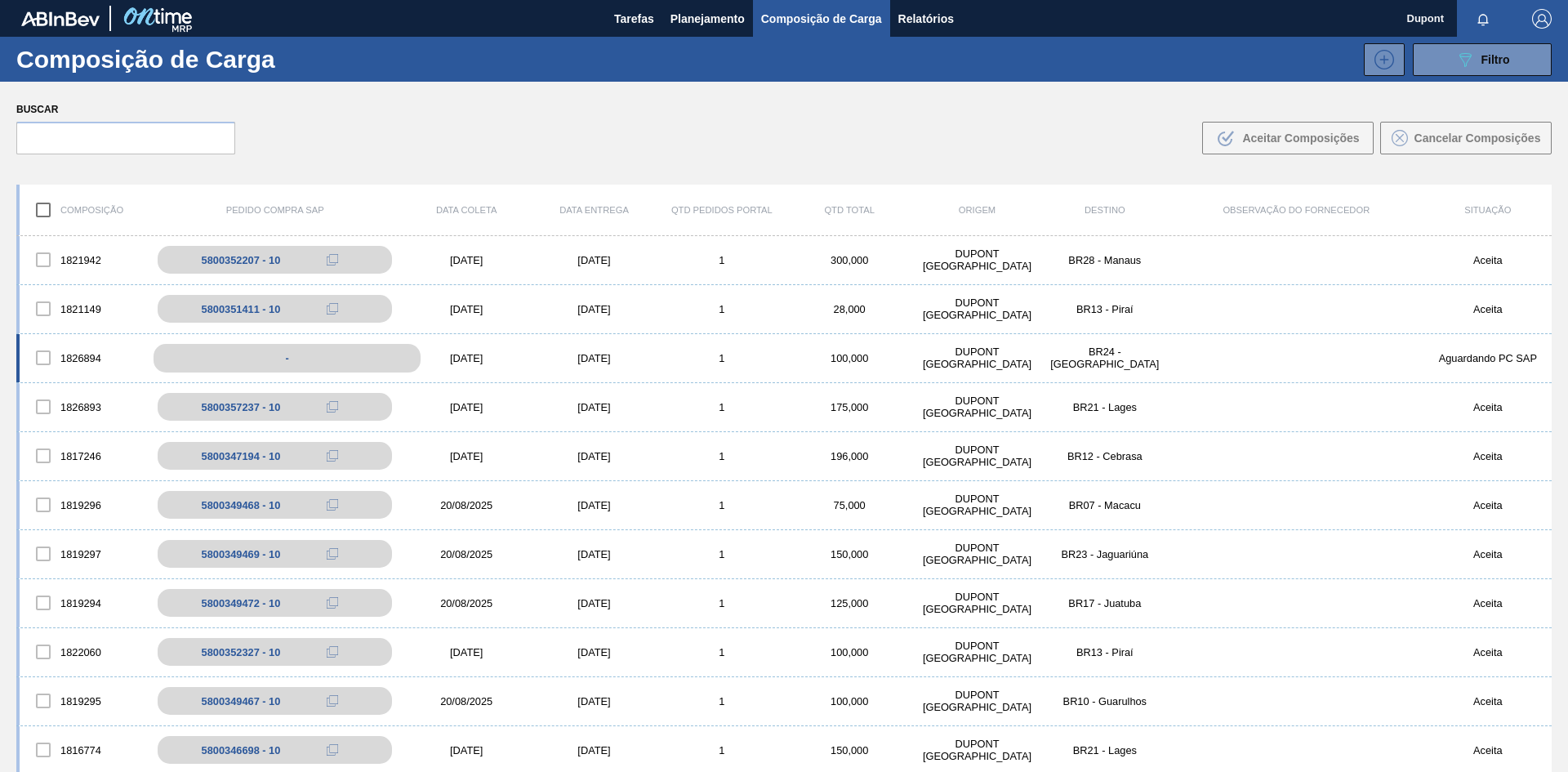
click at [349, 357] on div "-" at bounding box center [287, 358] width 267 height 28
click at [471, 353] on div "[DATE]" at bounding box center [466, 358] width 127 height 12
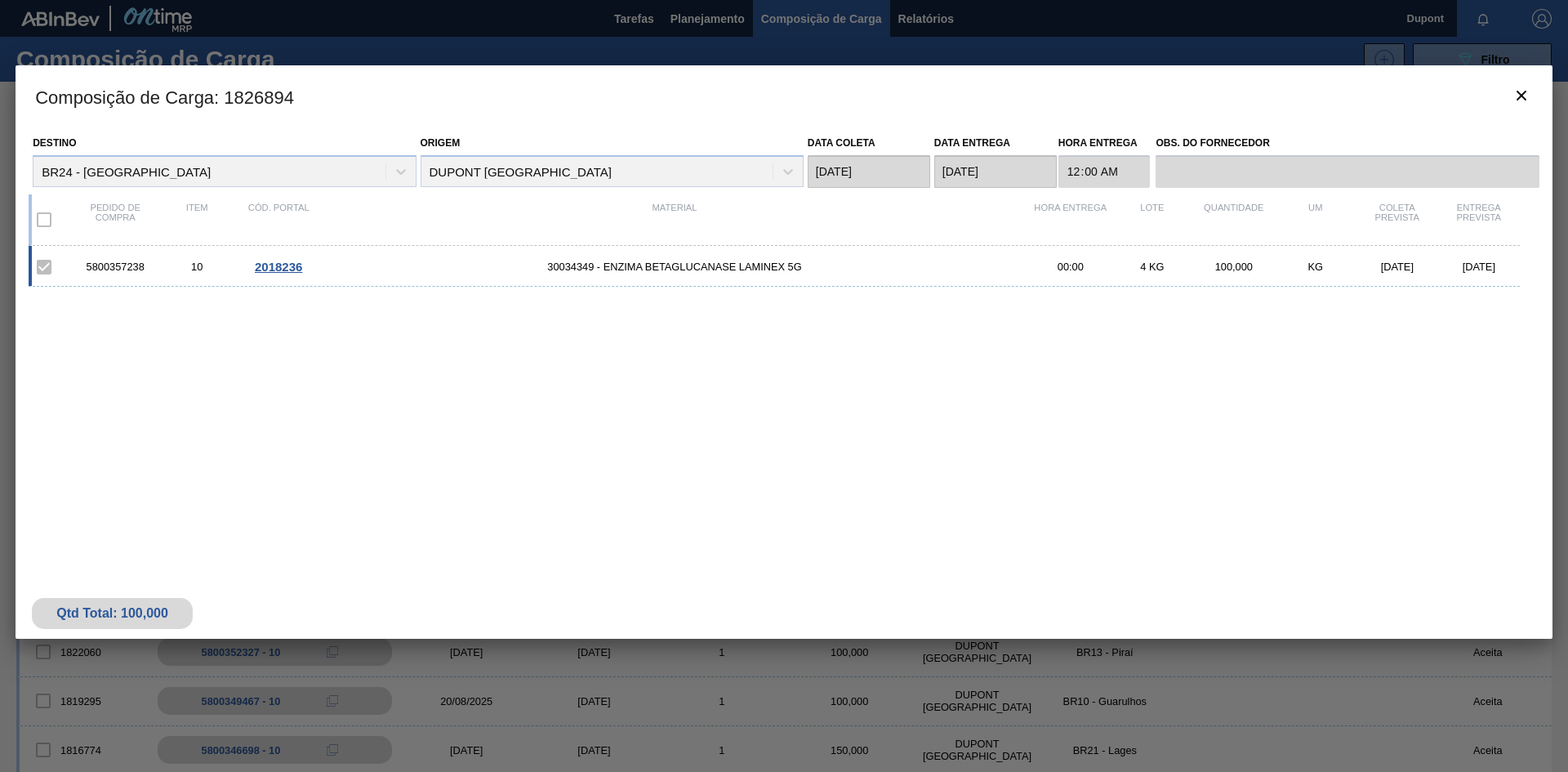
click at [270, 261] on span "2018236" at bounding box center [278, 267] width 47 height 14
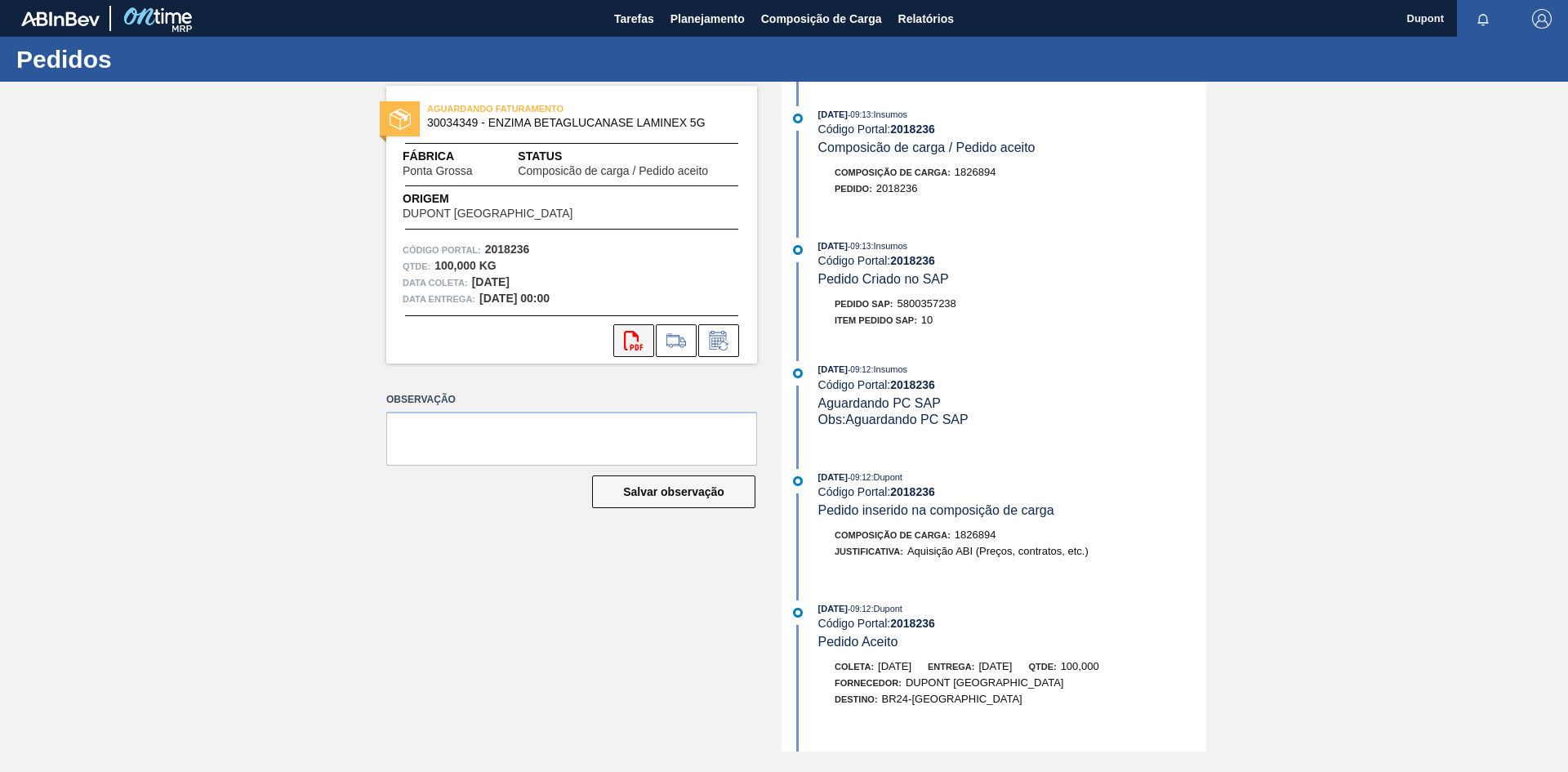
click at [634, 346] on icon "svg{fill:#ff0000}" at bounding box center [633, 340] width 20 height 20
